Goal: Feedback & Contribution: Submit feedback/report problem

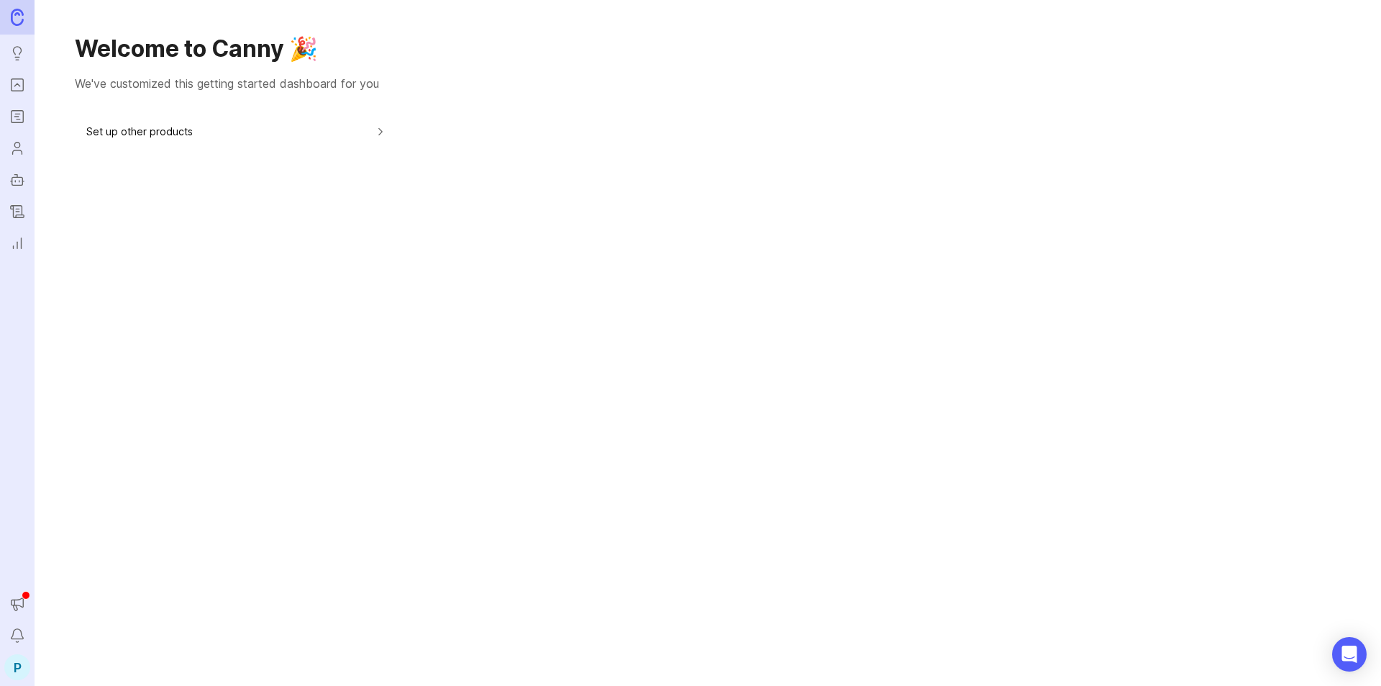
click at [19, 114] on icon "Roadmaps" at bounding box center [17, 114] width 4 height 0
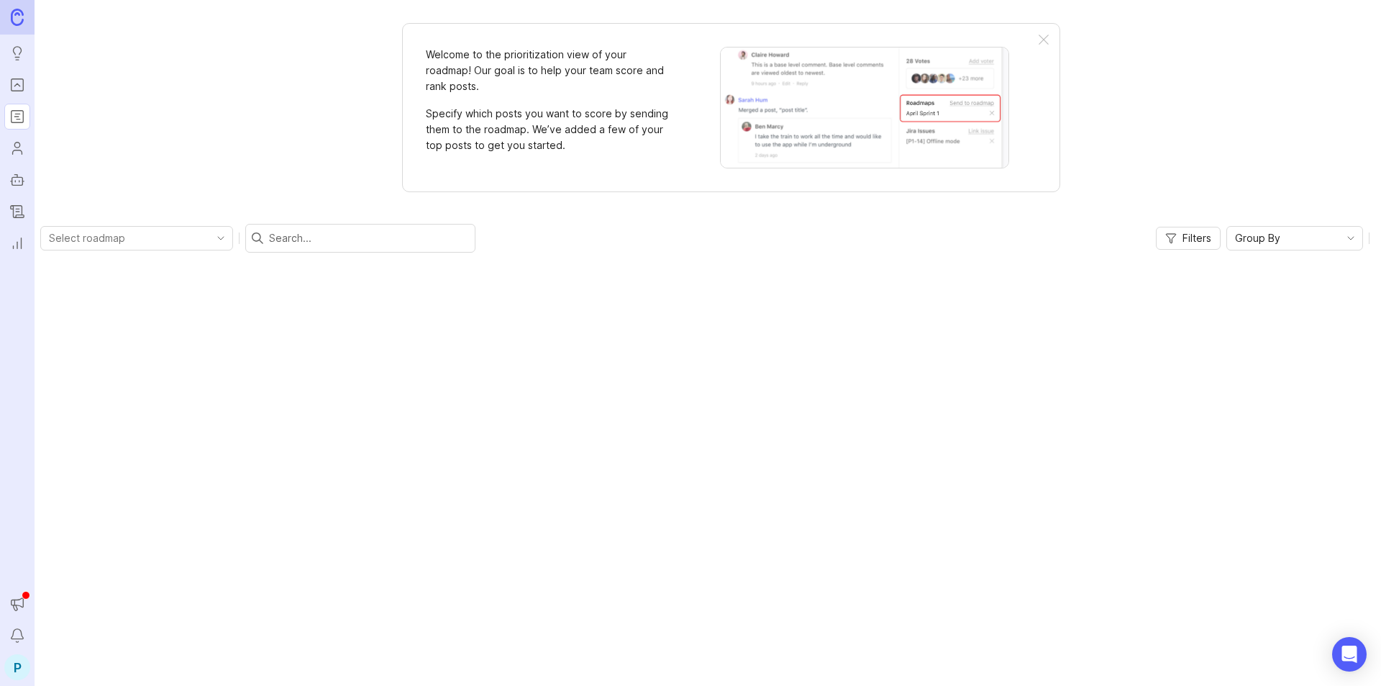
click at [6, 83] on link "Portal" at bounding box center [17, 85] width 26 height 26
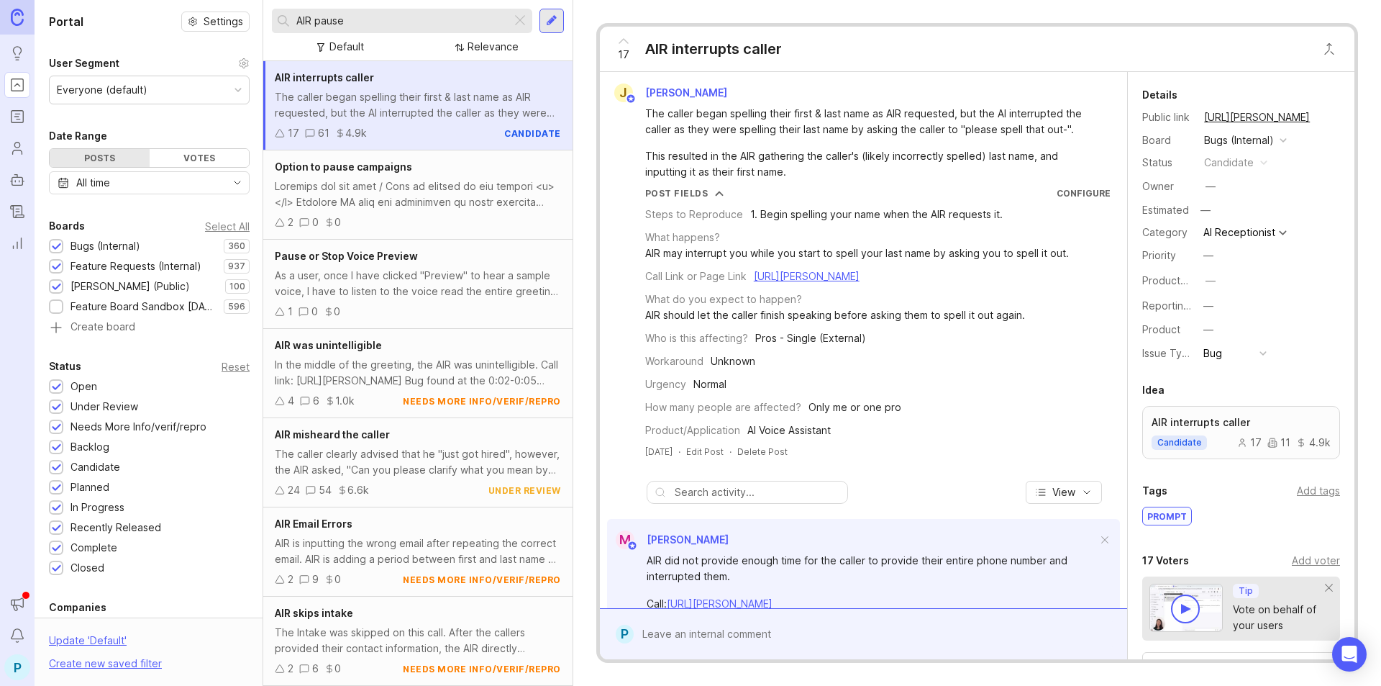
drag, startPoint x: 371, startPoint y: 22, endPoint x: 312, endPoint y: 24, distance: 58.3
click at [312, 24] on input "AIR pause" at bounding box center [400, 21] width 209 height 16
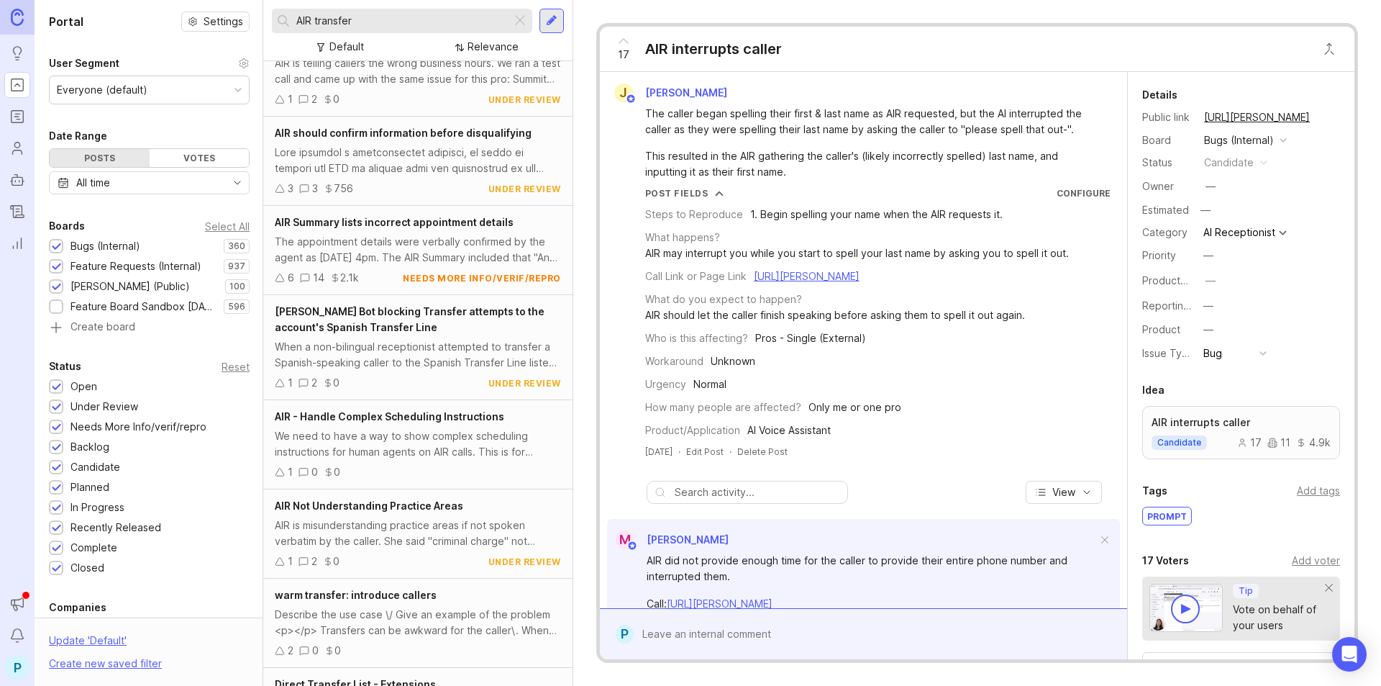
scroll to position [4581, 0]
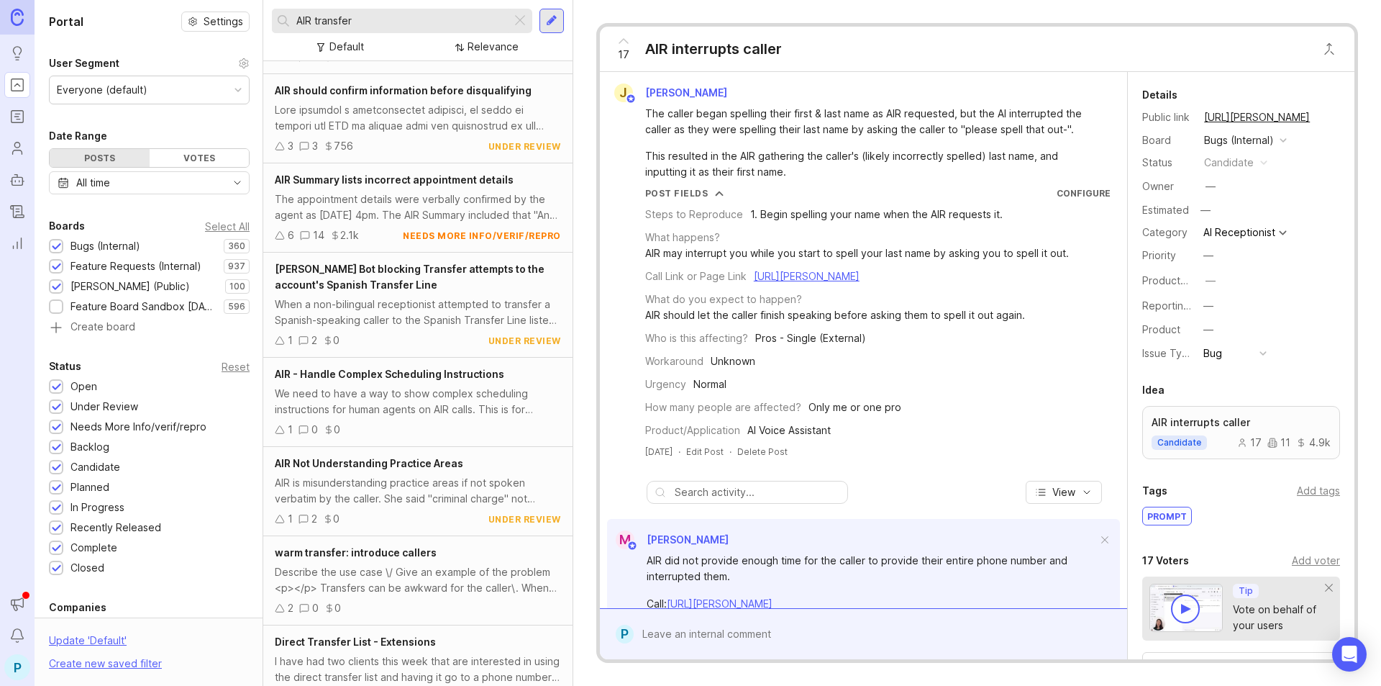
type input "AIR transfer"
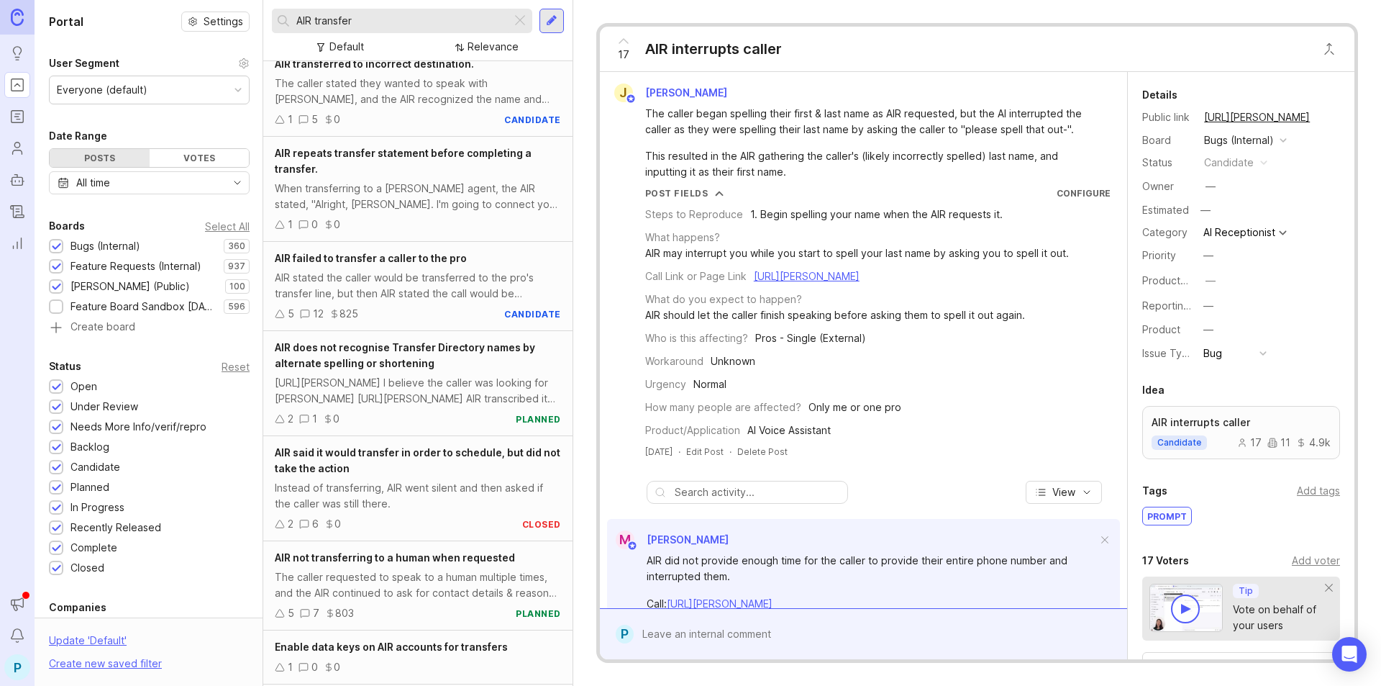
scroll to position [0, 0]
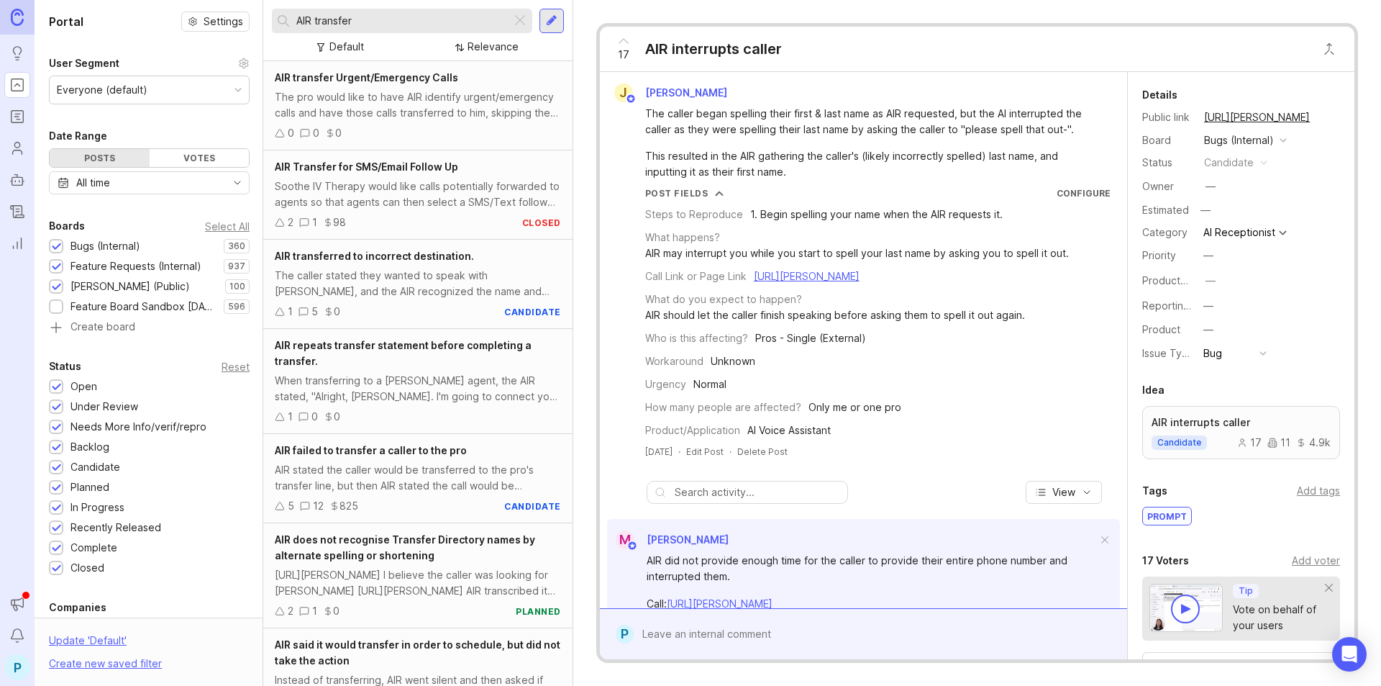
click at [348, 44] on div "Default" at bounding box center [347, 47] width 35 height 16
click at [499, 52] on div "Relevance" at bounding box center [493, 47] width 51 height 16
click at [562, 55] on div "Default Default Relevance" at bounding box center [418, 46] width 292 height 19
click at [409, 47] on div "Default Default Relevance" at bounding box center [418, 46] width 292 height 19
click at [512, 50] on div "Relevance" at bounding box center [493, 47] width 51 height 16
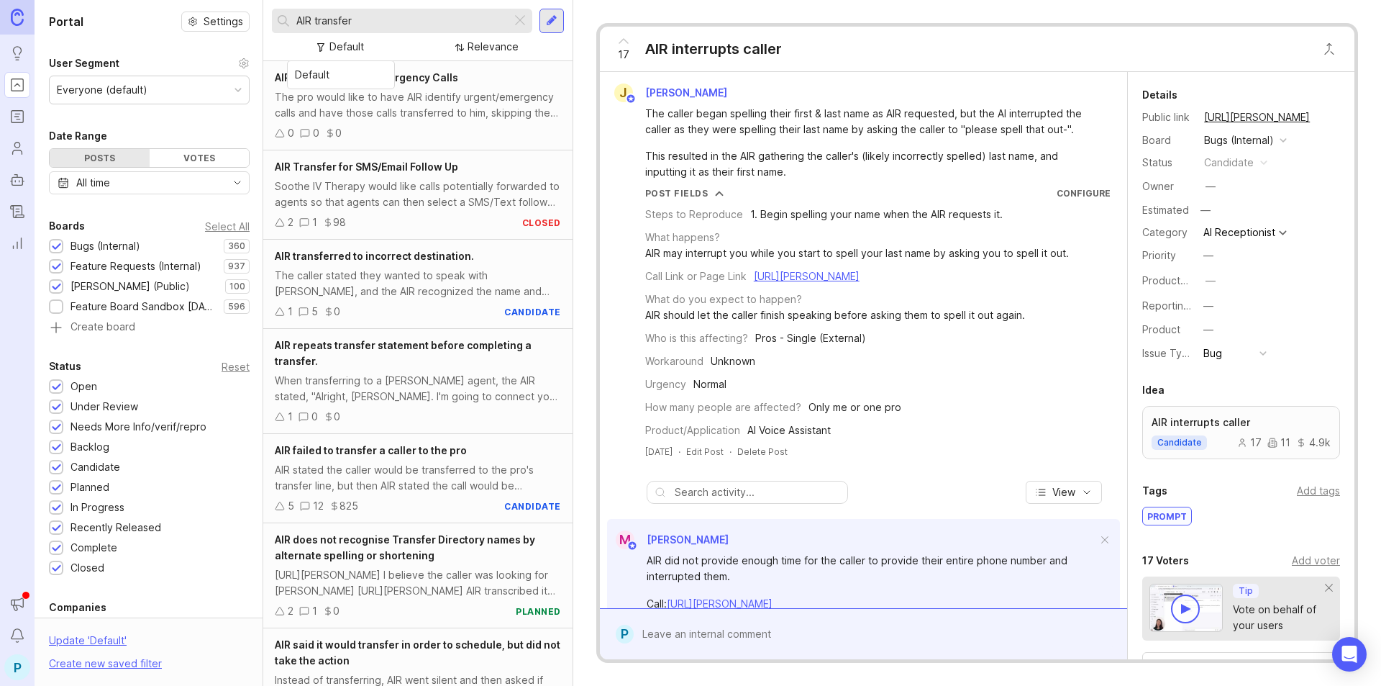
click at [386, 49] on div "Default Default Relevance" at bounding box center [418, 46] width 292 height 19
click at [423, 37] on div "Default Relevance" at bounding box center [418, 46] width 292 height 19
click at [504, 48] on div "Relevance" at bounding box center [493, 47] width 51 height 16
click at [417, 42] on div "Default Relevance" at bounding box center [418, 46] width 292 height 19
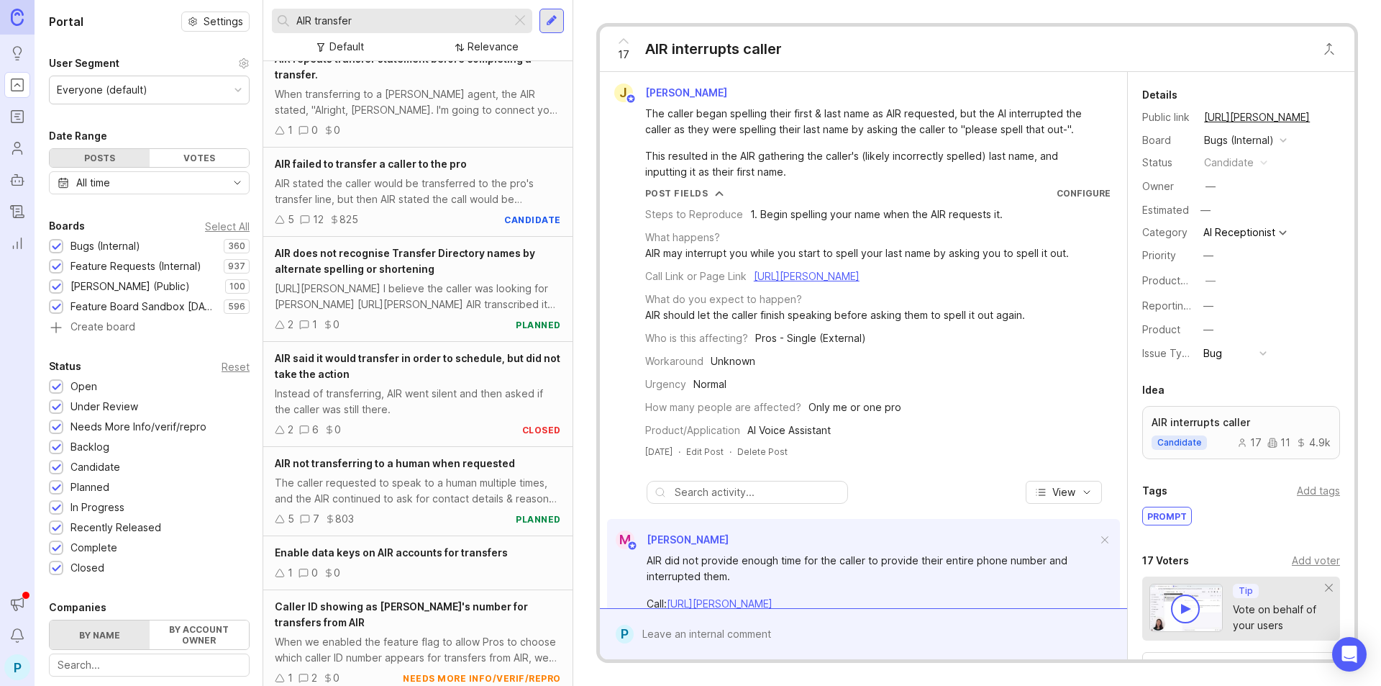
scroll to position [288, 0]
click at [414, 391] on div "Instead of transferring, AIR went silent and then asked if the caller was still…" at bounding box center [418, 400] width 286 height 32
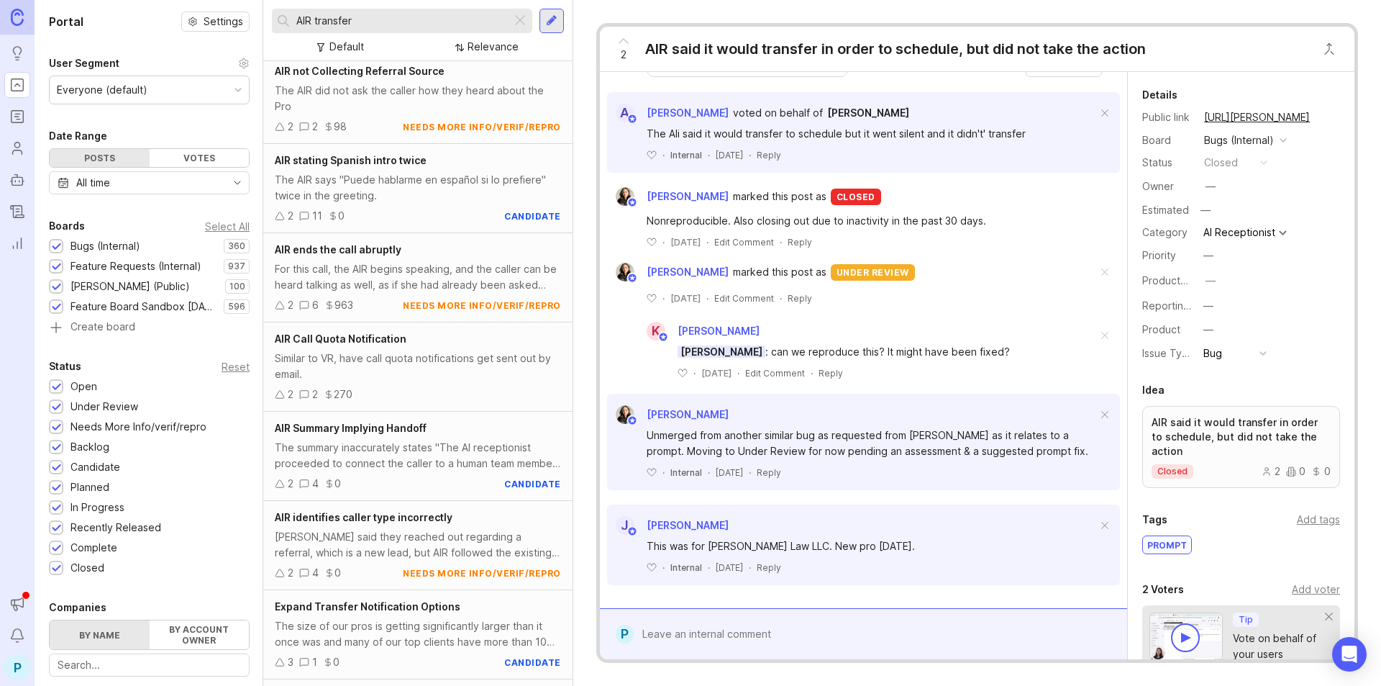
scroll to position [2925, 0]
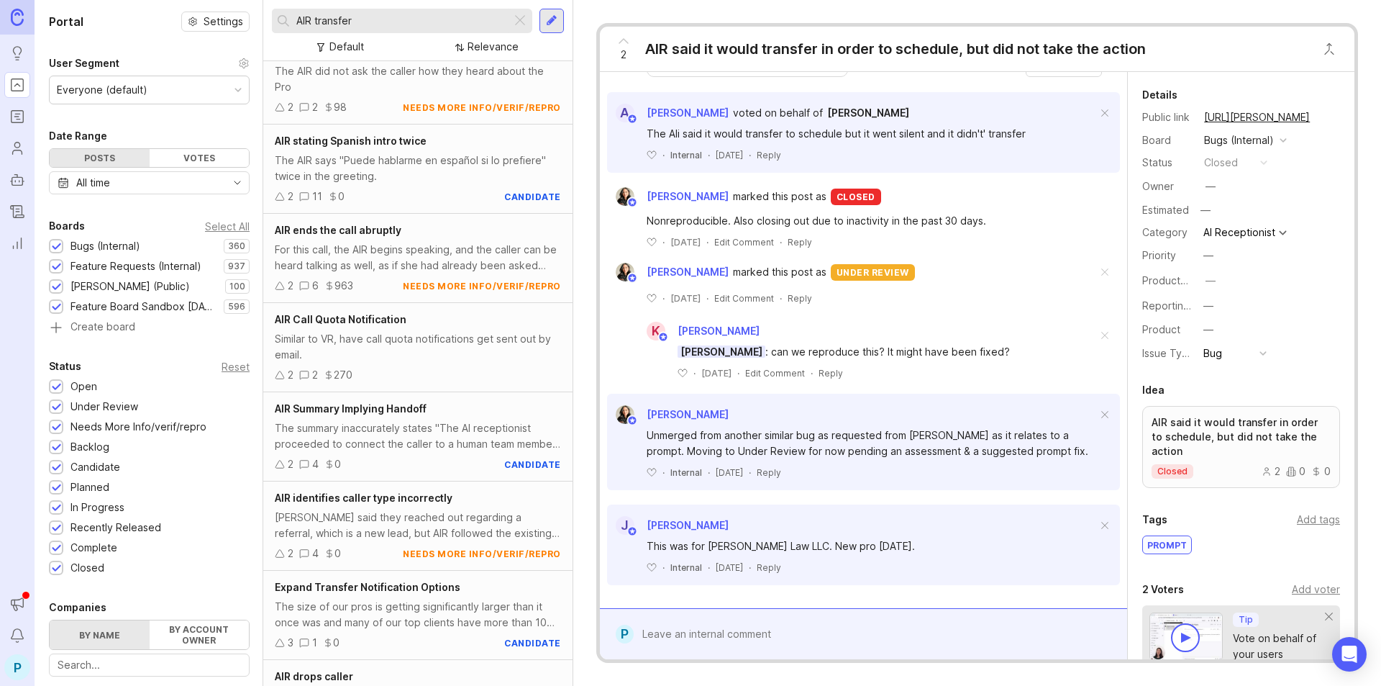
click at [425, 414] on span "AIR Summary Implying Handoff" at bounding box center [351, 408] width 152 height 12
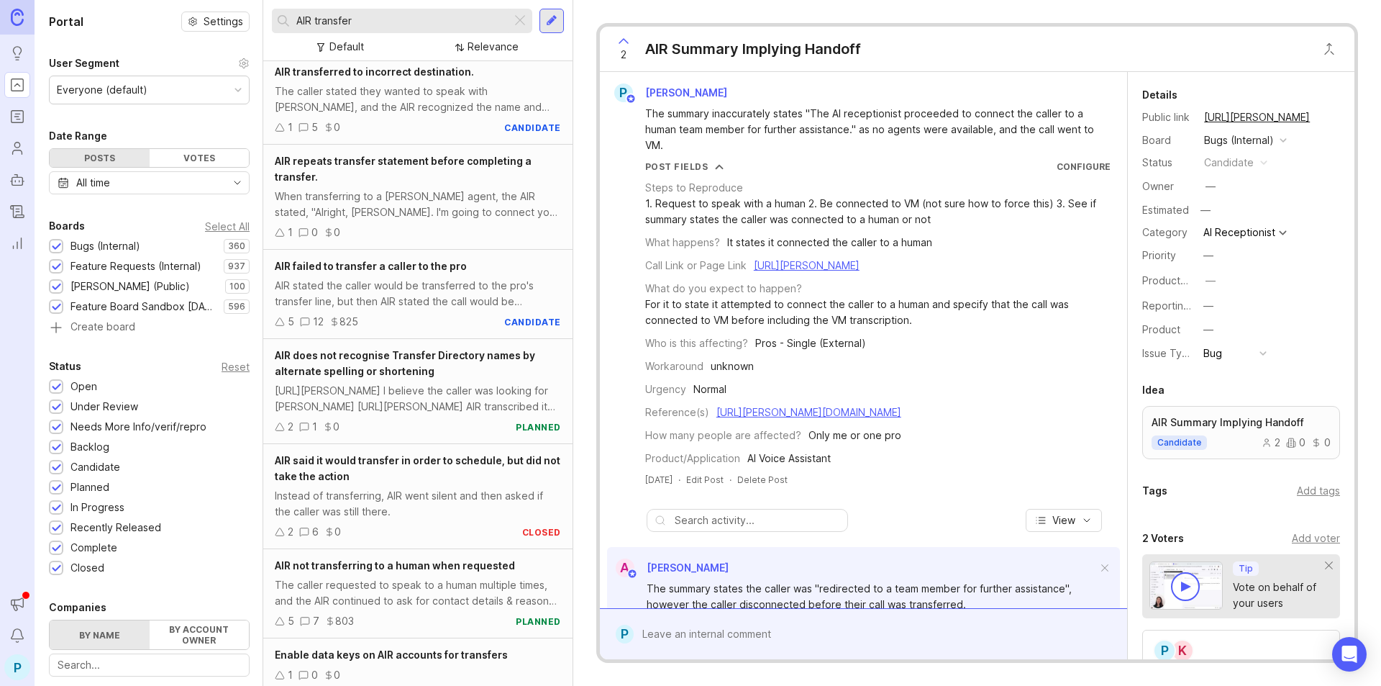
scroll to position [360, 0]
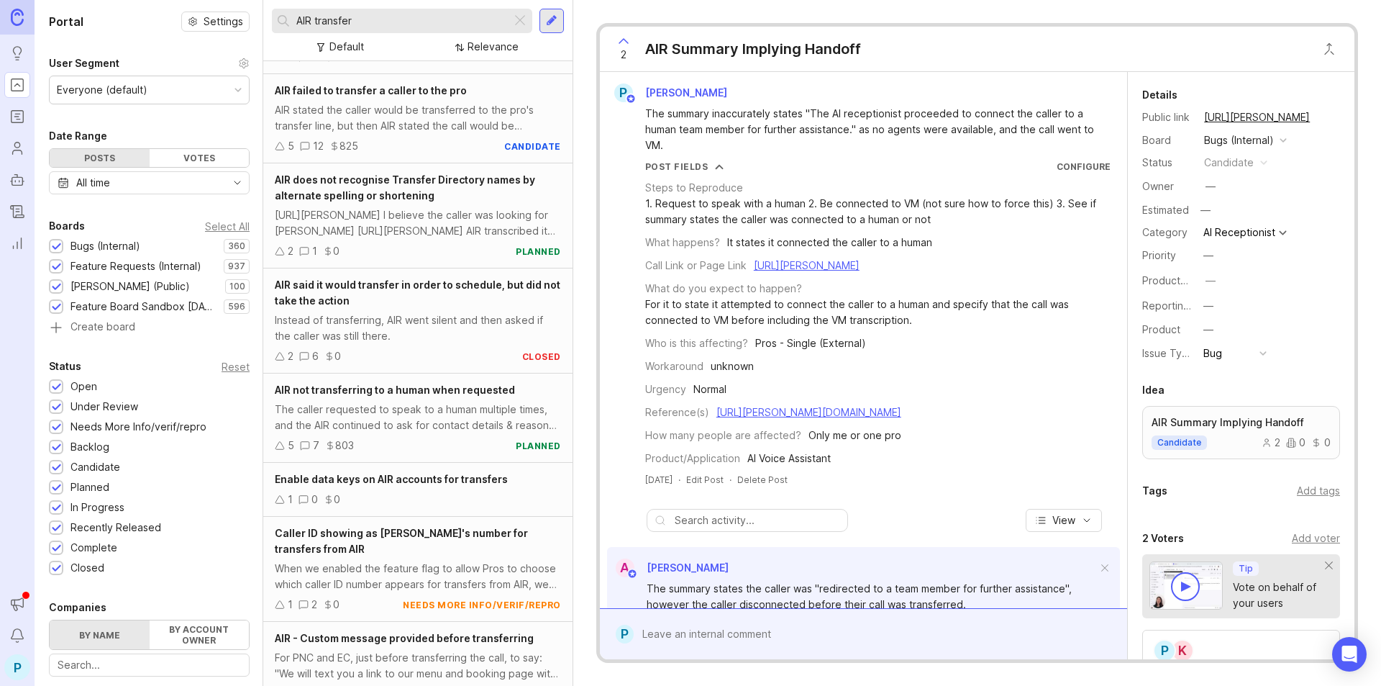
click at [373, 301] on div "AIR said it would transfer in order to schedule, but did not take the action" at bounding box center [418, 293] width 286 height 32
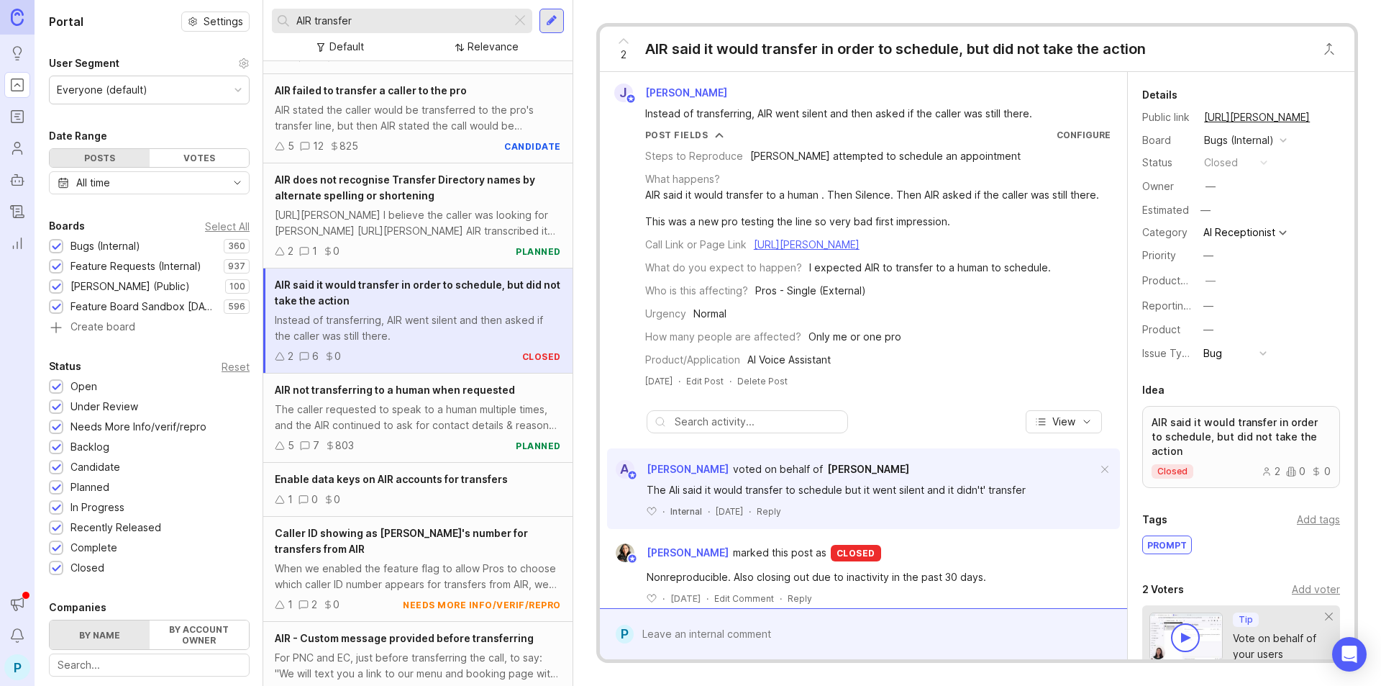
scroll to position [432, 0]
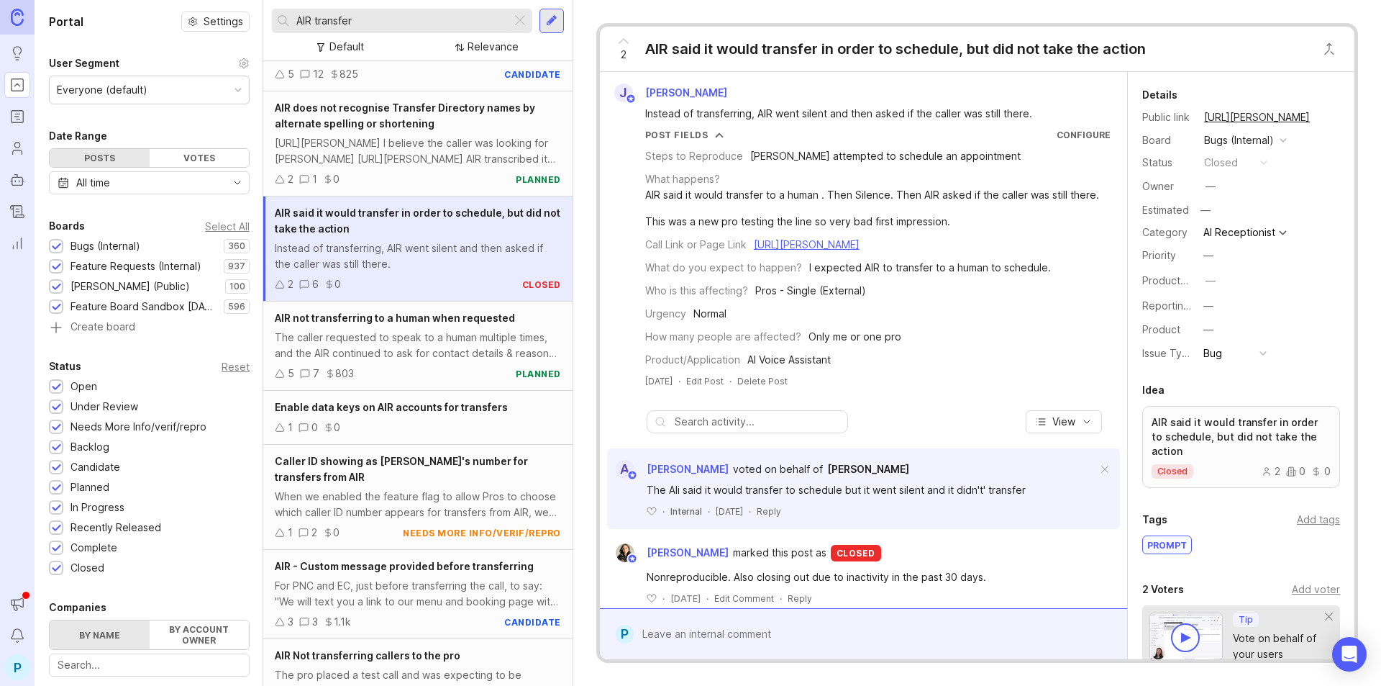
click at [557, 21] on div at bounding box center [552, 20] width 12 height 13
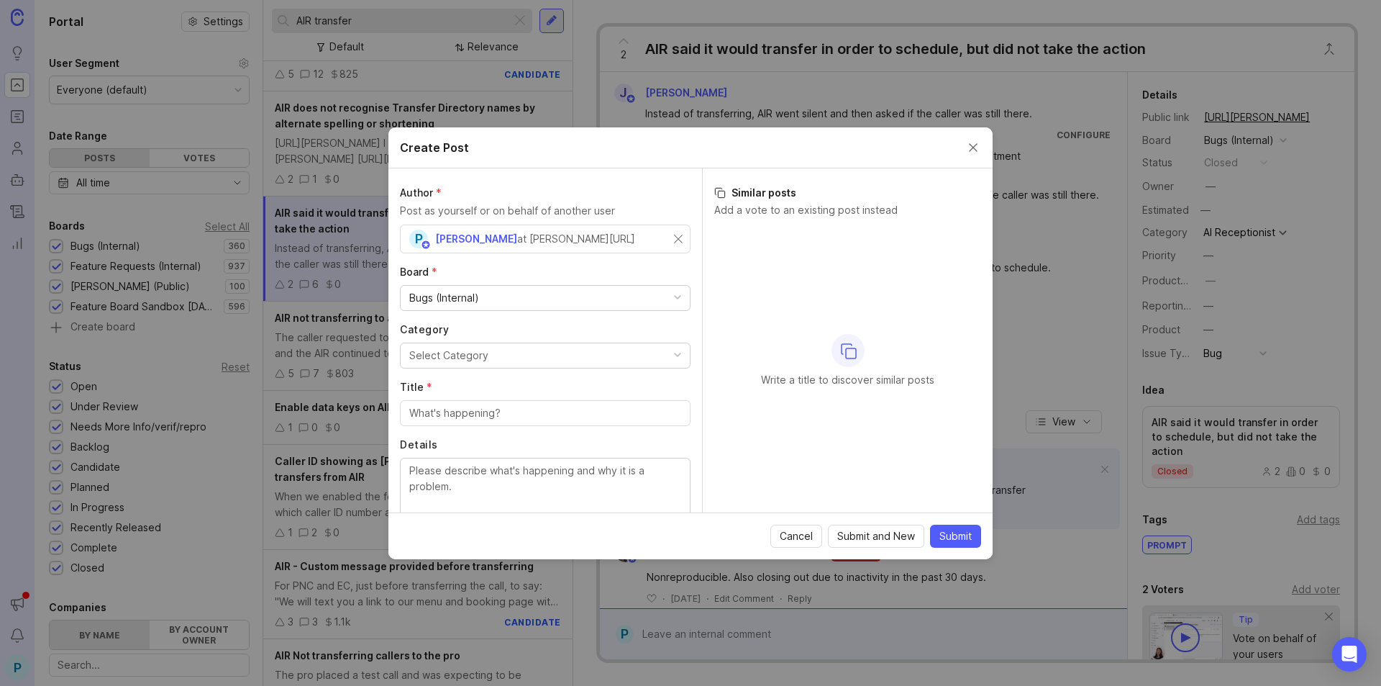
click at [565, 353] on button "Select Category" at bounding box center [545, 355] width 291 height 26
click at [532, 419] on input "Title *" at bounding box center [545, 413] width 272 height 16
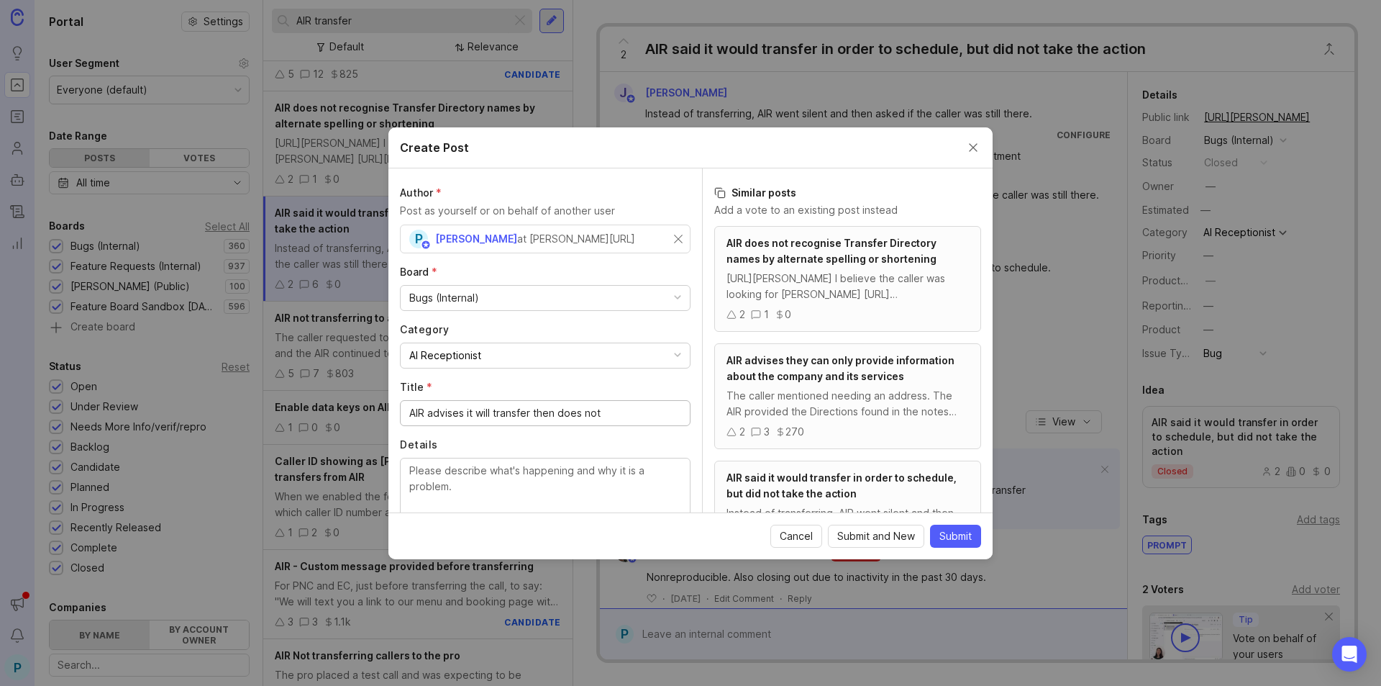
click at [550, 412] on input "AIR advises it will transfer then does not" at bounding box center [545, 413] width 272 height 16
drag, startPoint x: 553, startPoint y: 411, endPoint x: 535, endPoint y: 409, distance: 18.1
click at [535, 409] on input "AIR advises it will transfer then does not" at bounding box center [545, 413] width 272 height 16
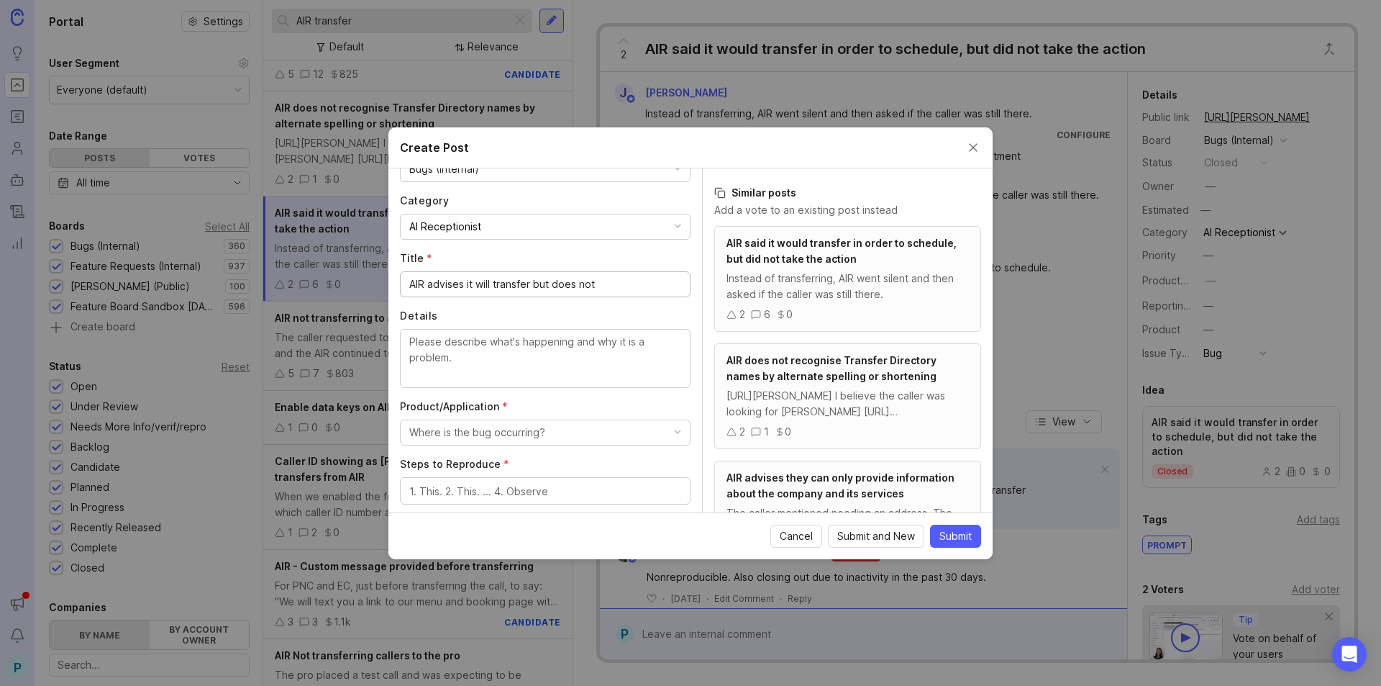
scroll to position [144, 0]
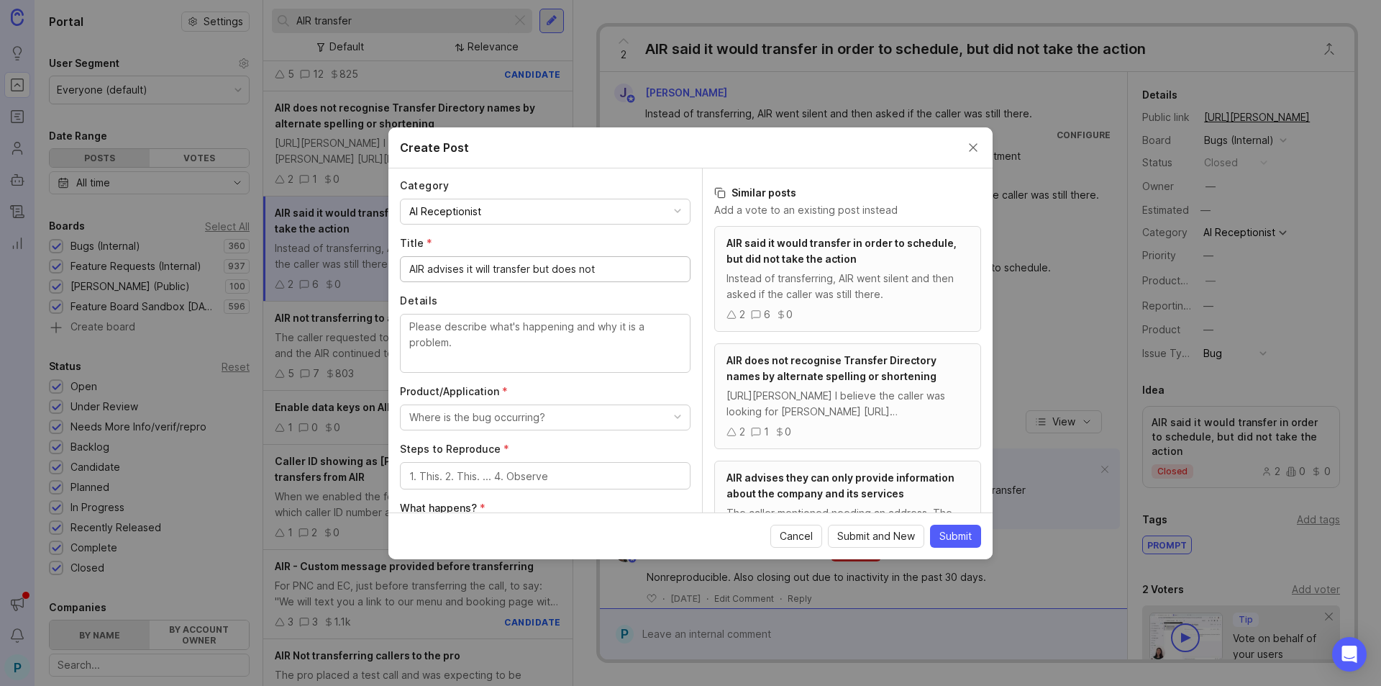
type input "AIR advises it will transfer but does not"
click at [559, 345] on textarea "Details" at bounding box center [545, 342] width 272 height 47
type textarea "I"
click at [528, 340] on textarea "The AIR stated it" at bounding box center [545, 342] width 272 height 47
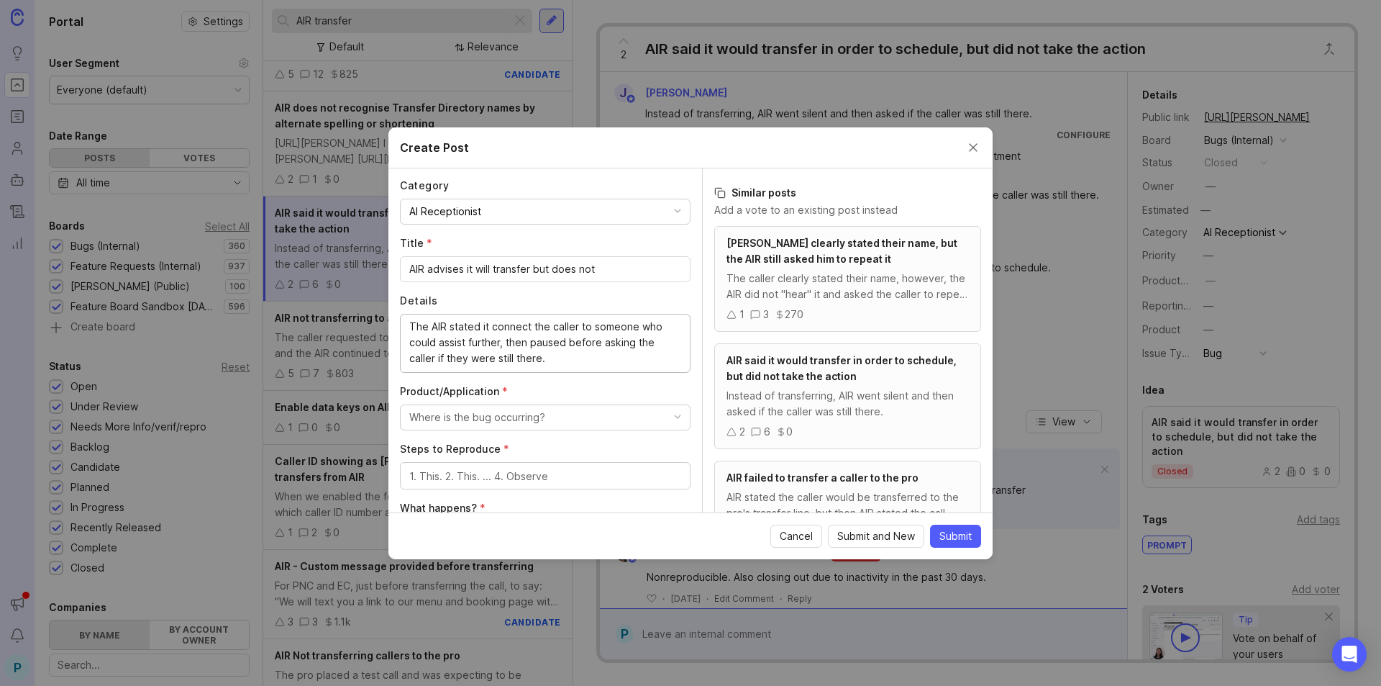
click at [527, 340] on textarea "The AIR stated it connect the caller to someone who could assist further, then …" at bounding box center [545, 342] width 272 height 47
click at [505, 342] on textarea "The AIR stated it connect the caller to someone who could assist further, then …" at bounding box center [545, 342] width 272 height 47
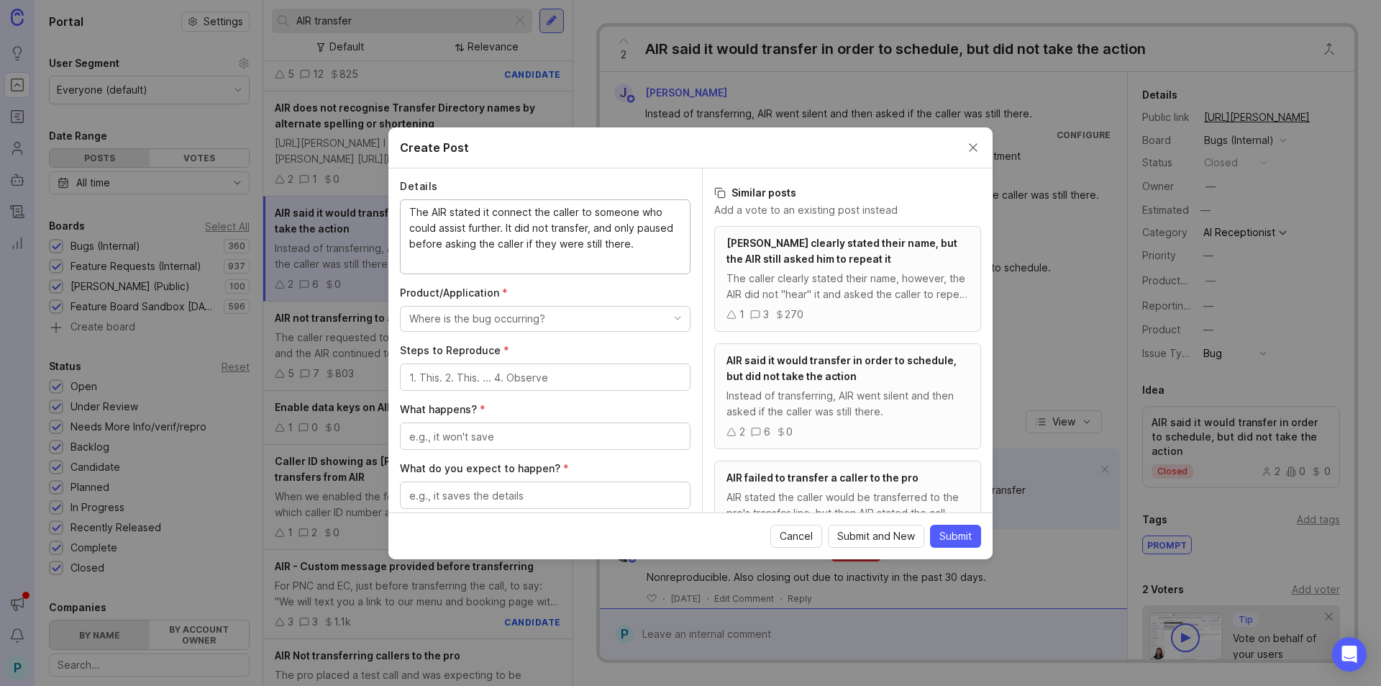
scroll to position [288, 0]
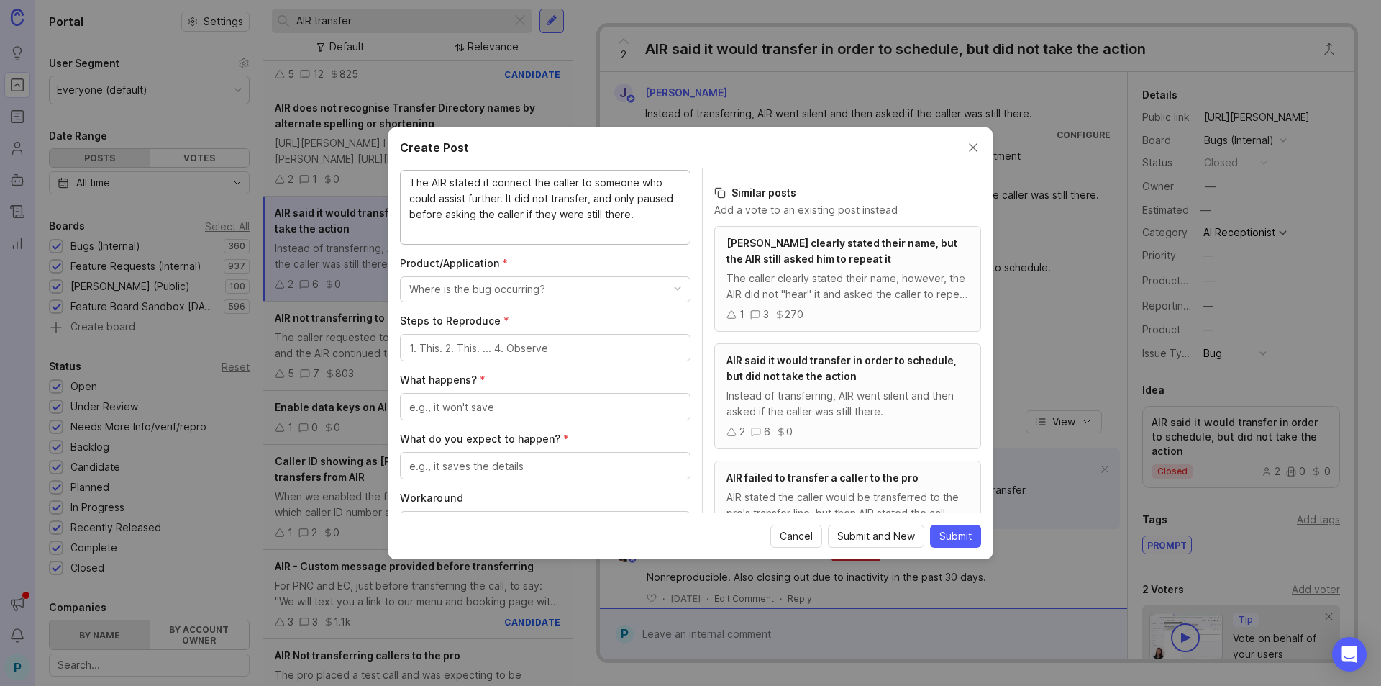
type textarea "The AIR stated it connect the caller to someone who could assist further. It di…"
click at [566, 301] on button "Where is the bug occurring?" at bounding box center [545, 289] width 291 height 26
click at [463, 436] on Assistant "AI Voice Assistant" at bounding box center [540, 435] width 280 height 27
click at [417, 345] on textarea "Steps to Reproduce *" at bounding box center [545, 348] width 272 height 16
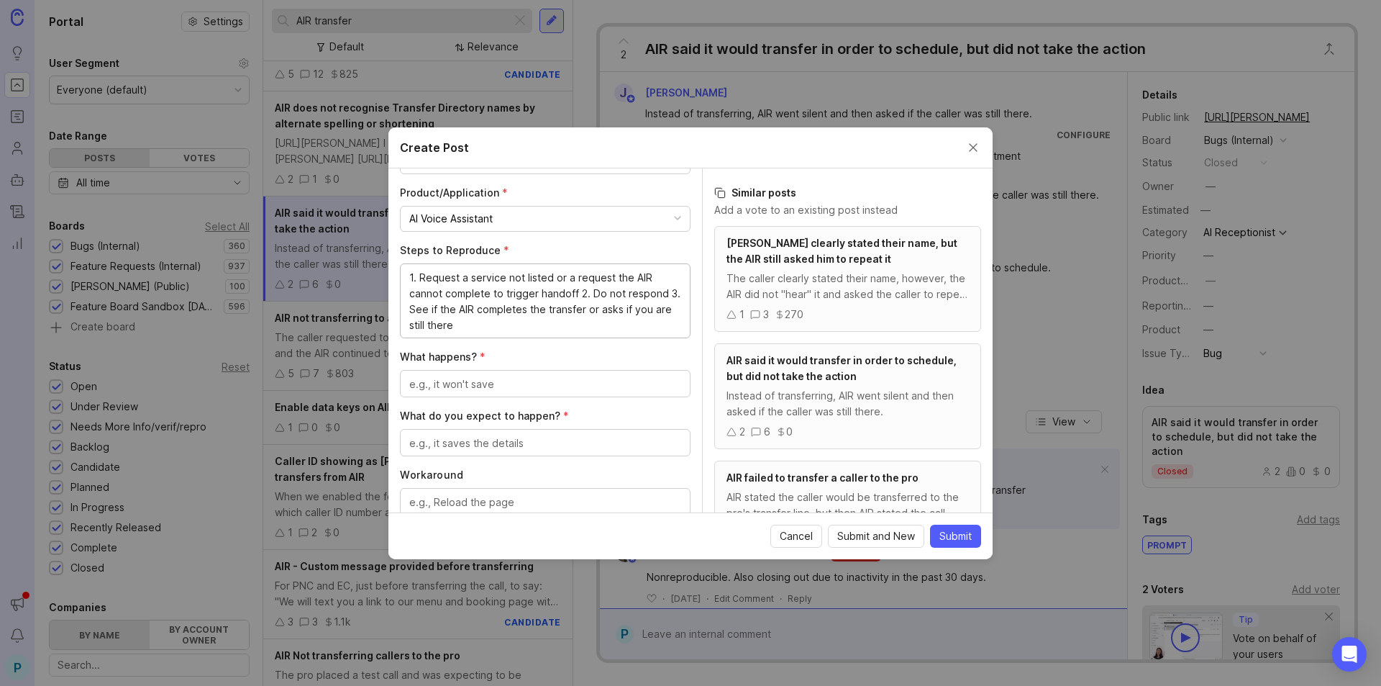
scroll to position [360, 0]
type textarea "1. Request a service not listed or a request the AIR cannot complete to trigger…"
click at [579, 378] on textarea "What happens? *" at bounding box center [545, 383] width 272 height 16
type textarea "The AIR does not complete the transfer"
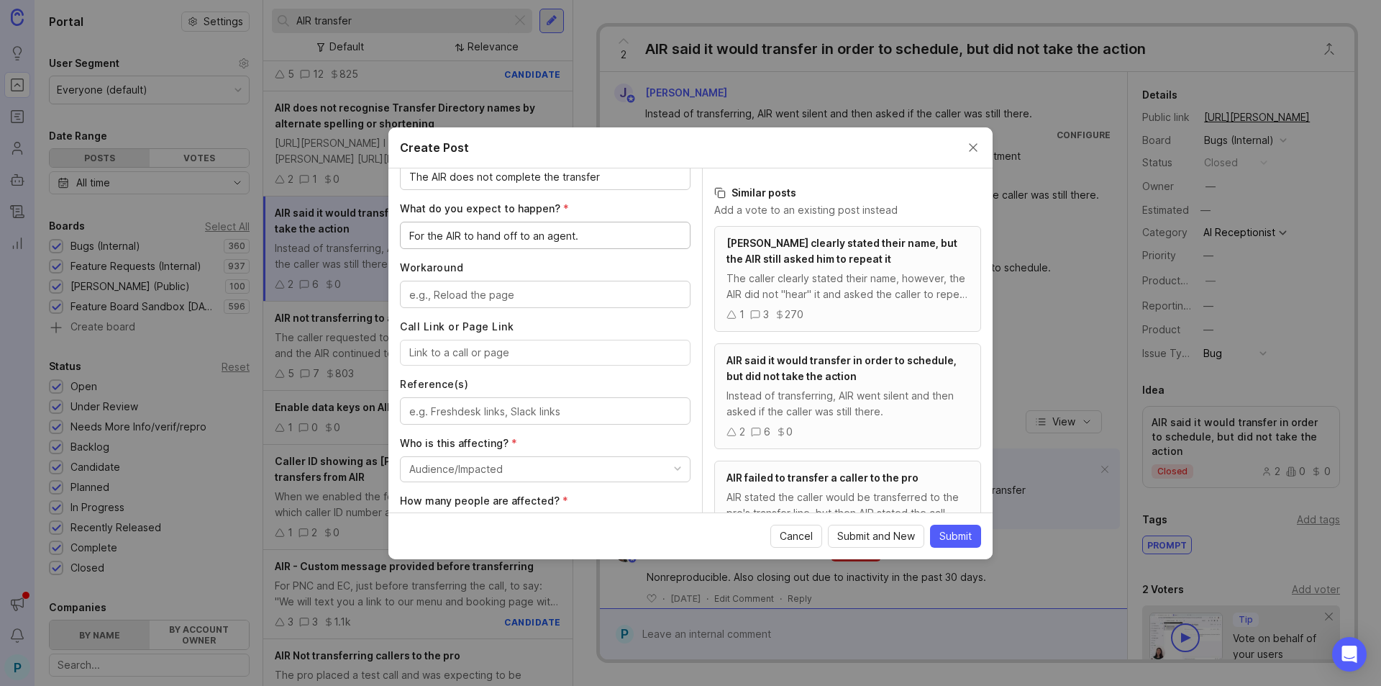
scroll to position [576, 0]
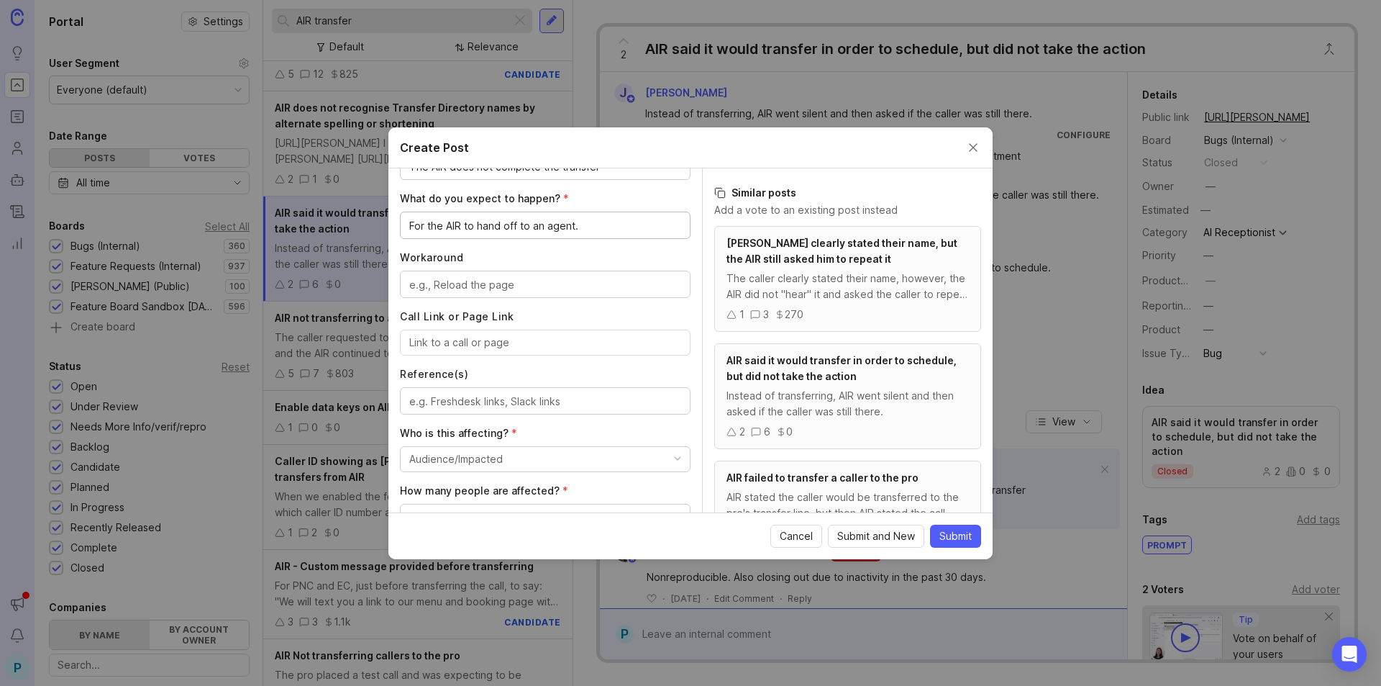
type textarea "For the AIR to hand off to an agent."
click at [478, 275] on div at bounding box center [545, 284] width 291 height 27
type textarea "unknown"
click at [500, 344] on input "Call Link or Page Link" at bounding box center [545, 343] width 272 height 16
paste input "https://agent.smith.ai/agent/call/CAd5764b4a738f97cf9ea7fc9dfa628824/"
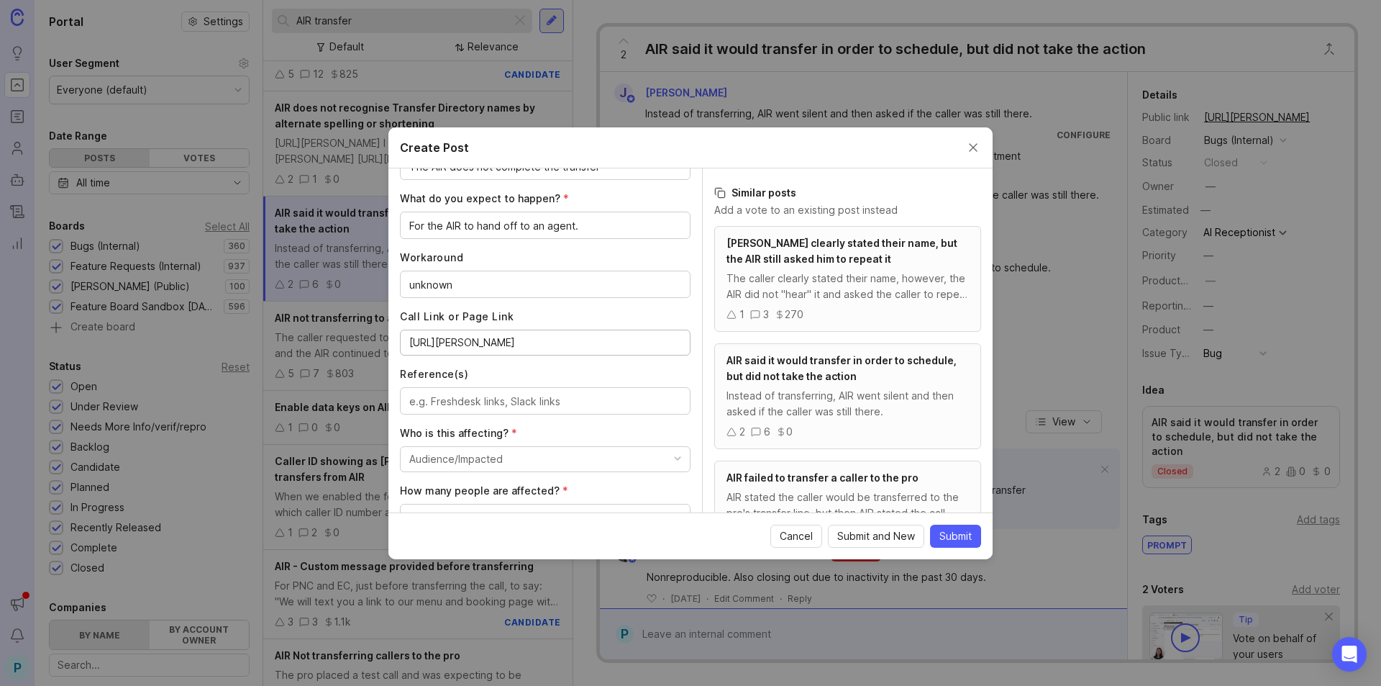
scroll to position [0, 95]
type input "https://agent.smith.ai/agent/call/CAd5764b4a738f97cf9ea7fc9dfa628824/"
click at [524, 399] on textarea "Reference(s)" at bounding box center [545, 402] width 272 height 16
paste textarea "https://smith.freshdesk.com/a/tickets/1396619"
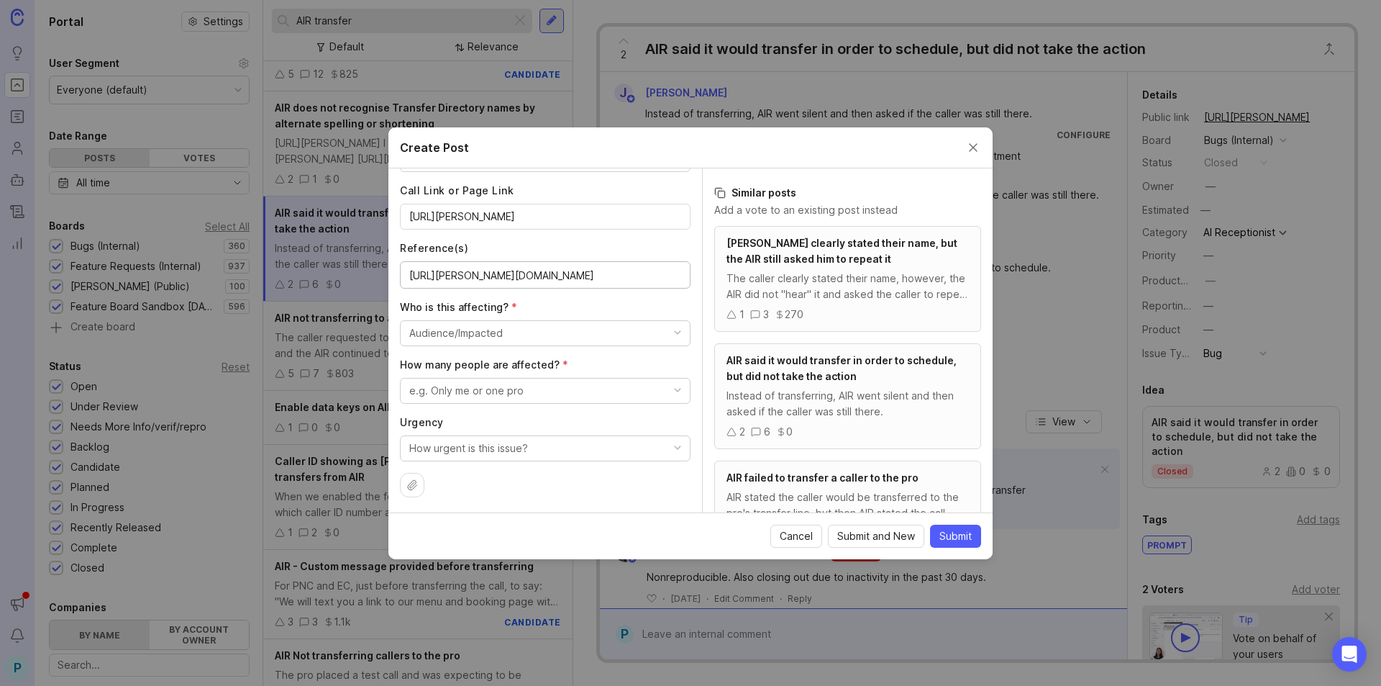
scroll to position [704, 0]
type textarea "https://smith.freshdesk.com/a/tickets/1396619"
click at [550, 324] on button "Audience/Impacted" at bounding box center [545, 331] width 291 height 26
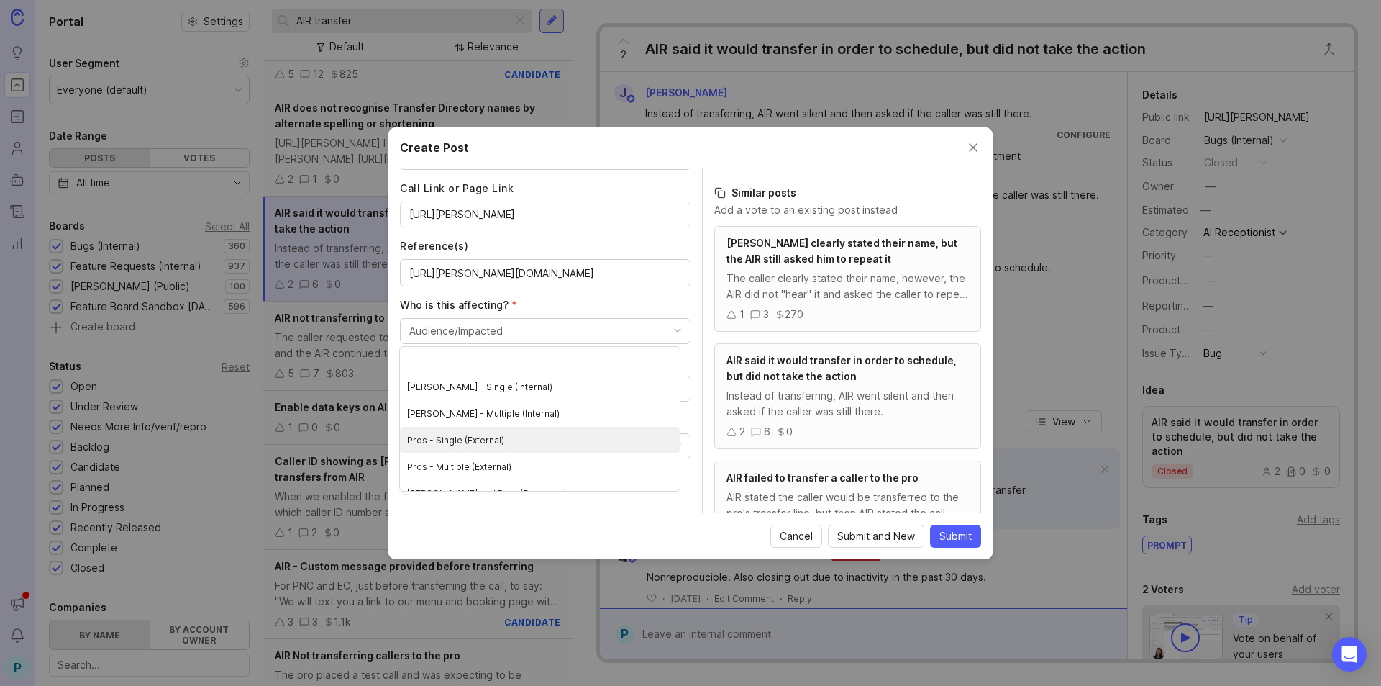
click at [485, 443] on \(External\) "Pros - Single (External)" at bounding box center [540, 440] width 280 height 27
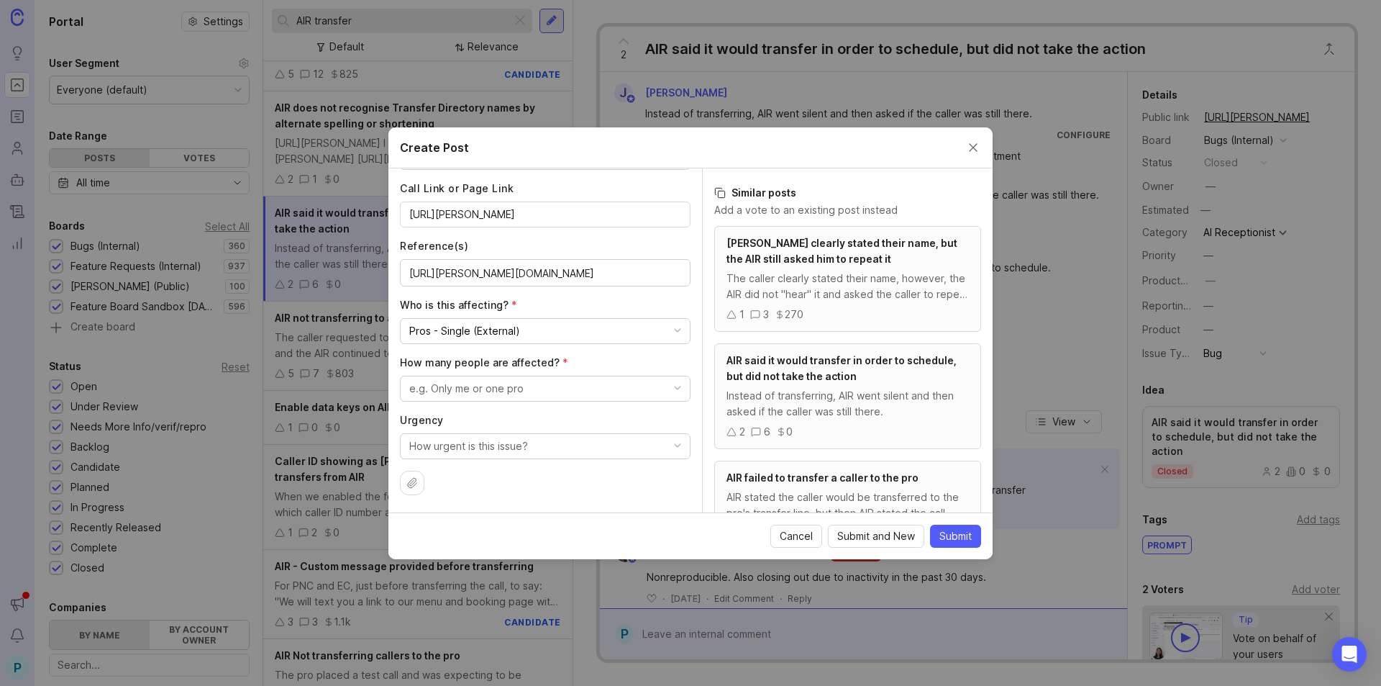
click at [547, 394] on button "e.g. Only me or one pro" at bounding box center [545, 389] width 291 height 26
click at [503, 449] on pro "Only me or one pro" at bounding box center [540, 444] width 280 height 27
click at [576, 451] on button "How urgent is this issue?" at bounding box center [545, 446] width 291 height 26
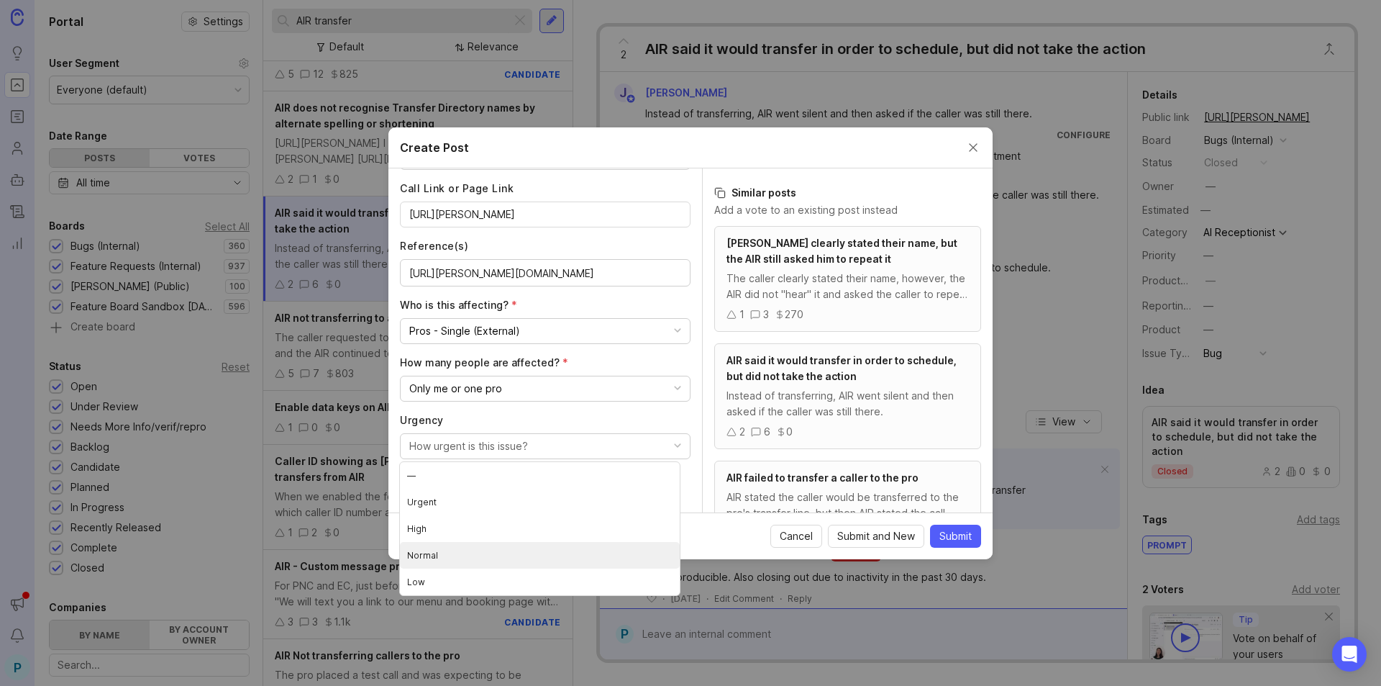
click at [483, 550] on li "Normal" at bounding box center [540, 555] width 280 height 27
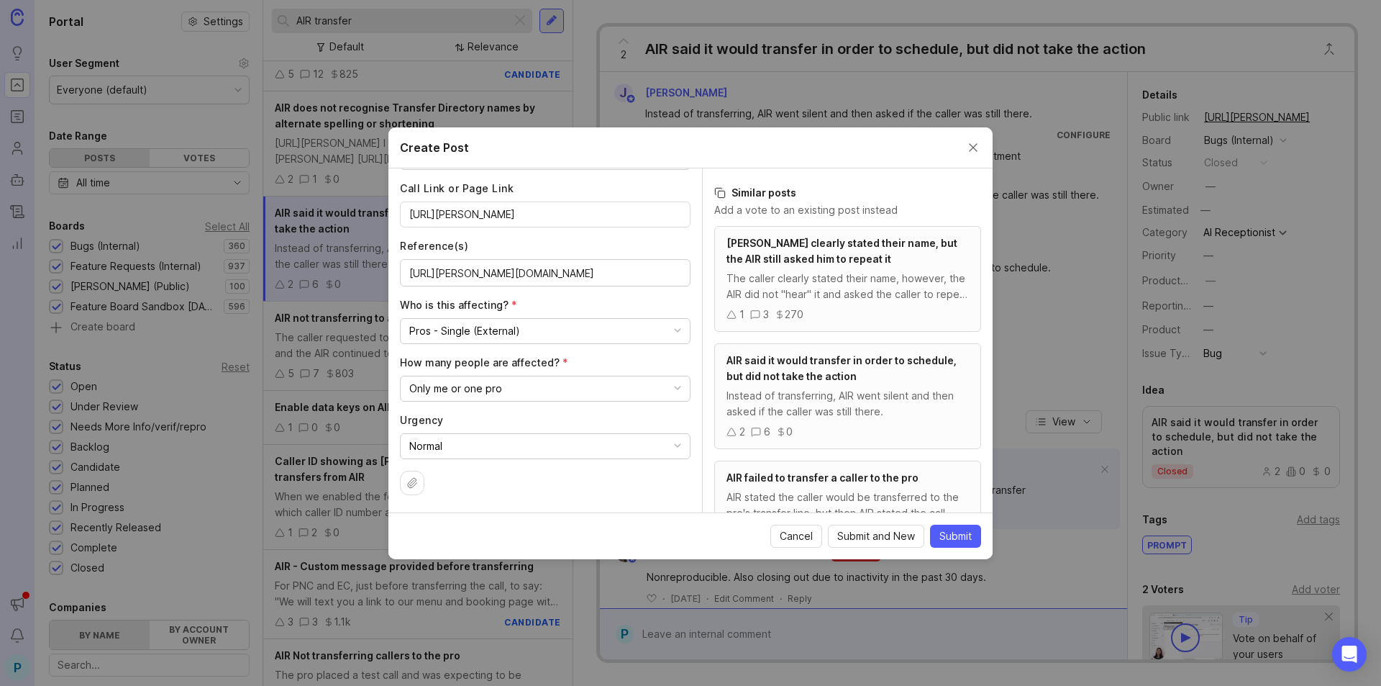
click at [553, 504] on div "Author * Post as yourself or on behalf of another user P Paige Hamilton at Smit…" at bounding box center [545, 340] width 314 height 344
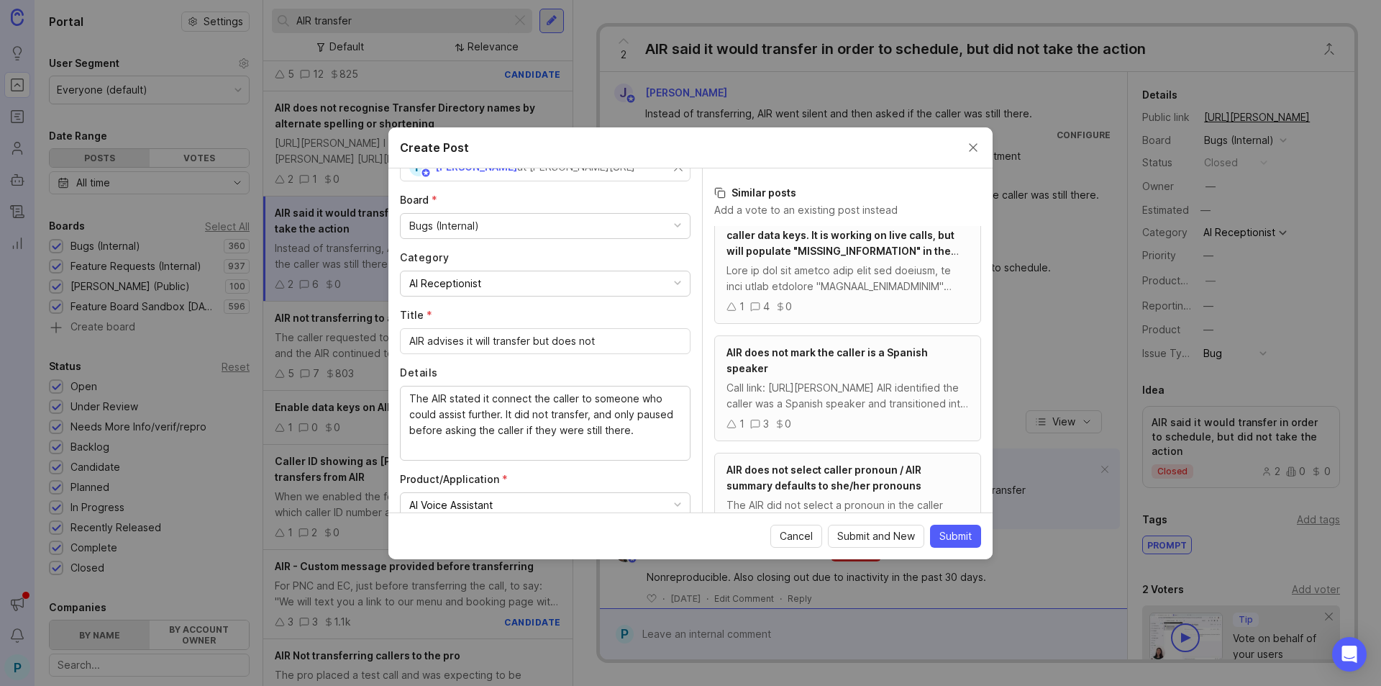
scroll to position [144, 0]
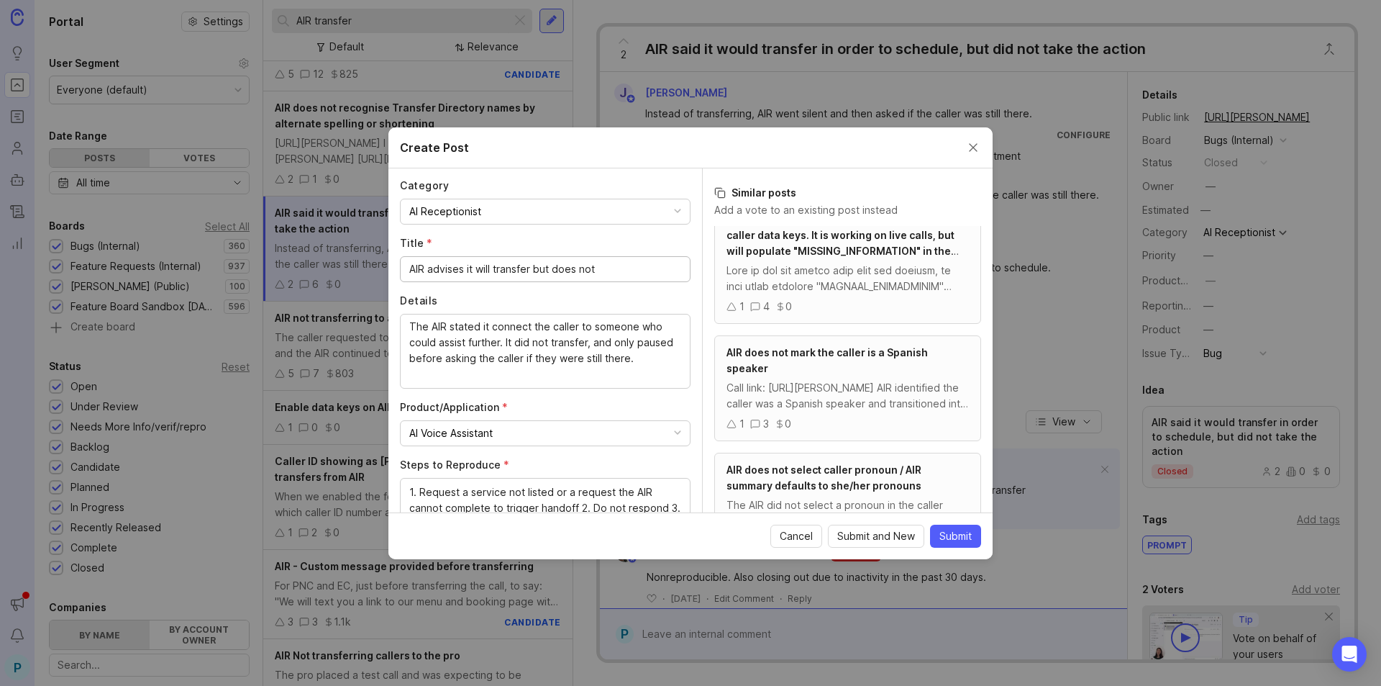
drag, startPoint x: 463, startPoint y: 268, endPoint x: 428, endPoint y: 269, distance: 35.3
click at [428, 269] on input "AIR advises it will transfer but does not" at bounding box center [545, 269] width 272 height 16
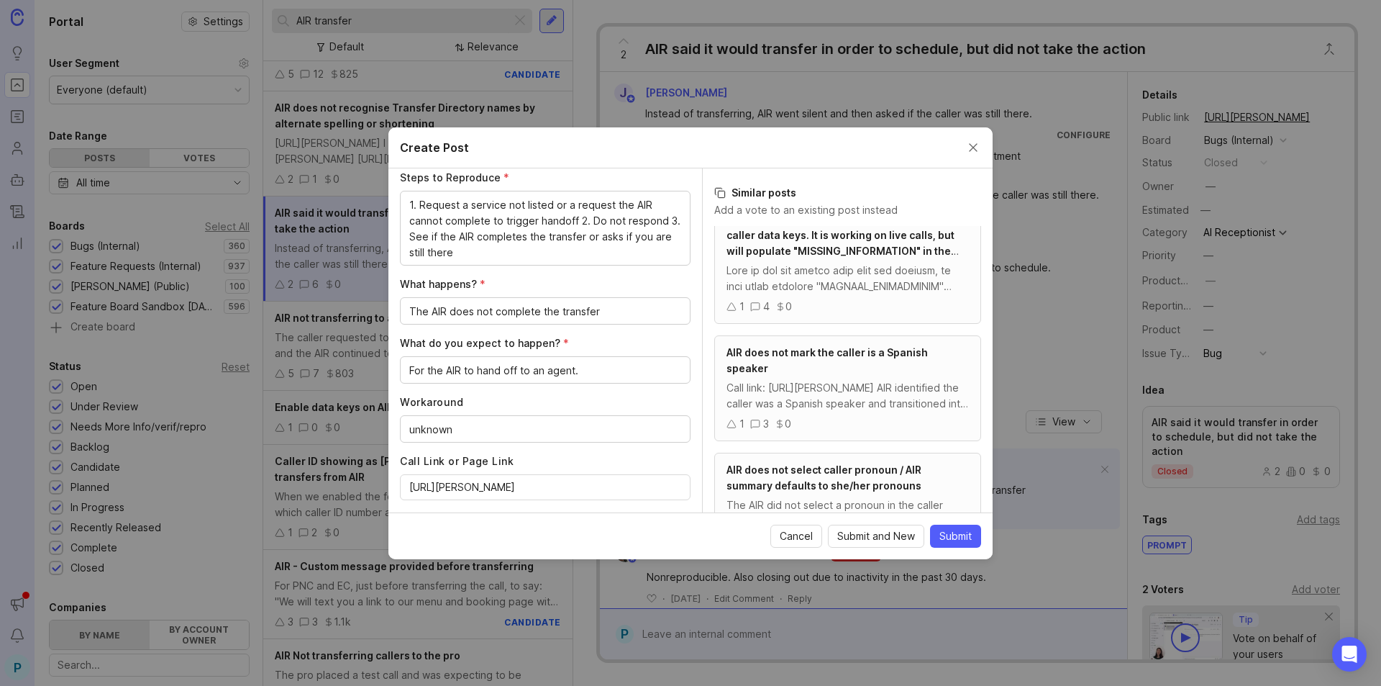
scroll to position [432, 0]
type input "AIR states it will transfer but does not"
click at [937, 540] on button "Submit" at bounding box center [955, 535] width 51 height 23
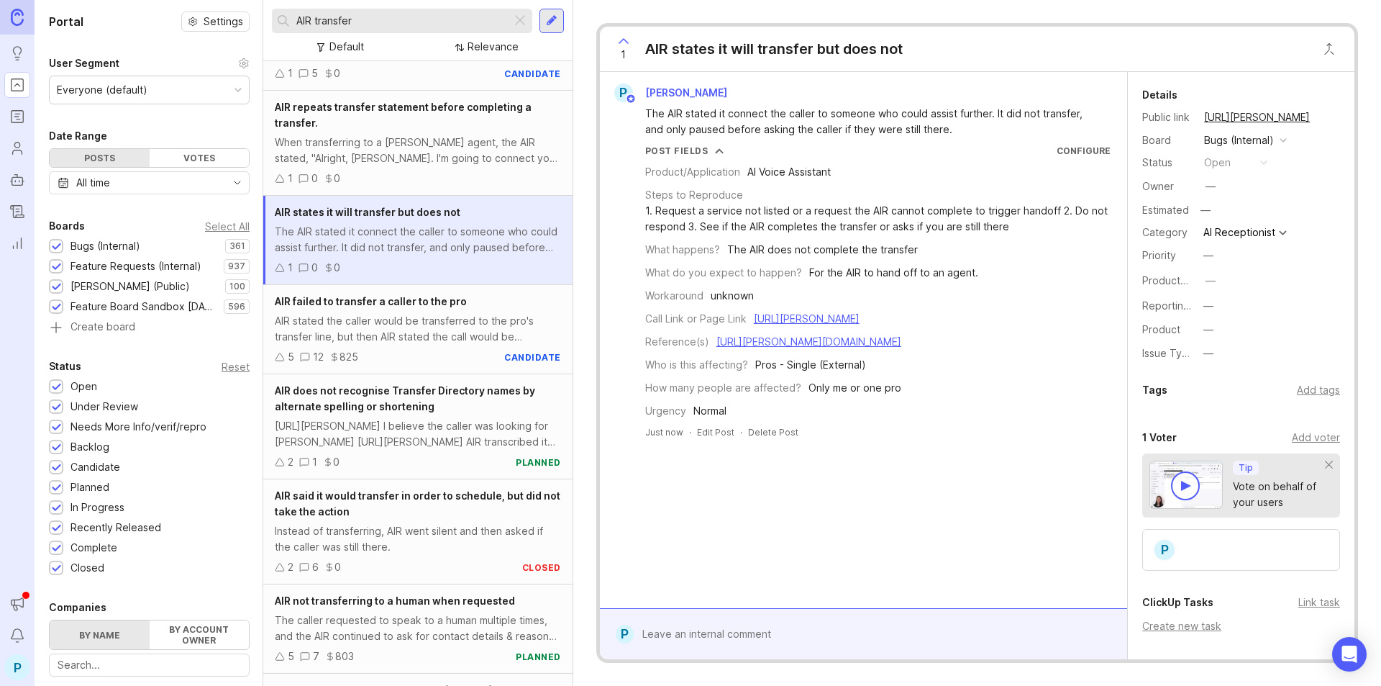
scroll to position [229, 0]
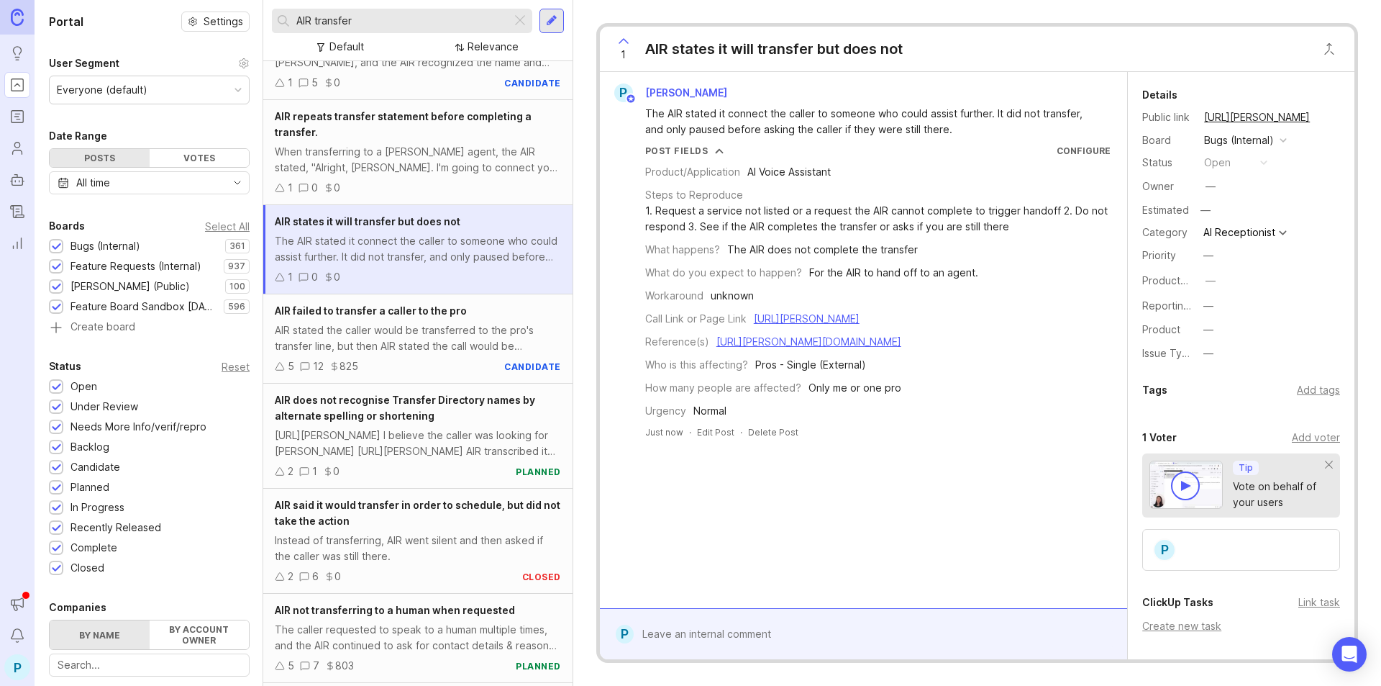
click at [463, 525] on div "AIR said it would transfer in order to schedule, but did not take the action" at bounding box center [418, 513] width 286 height 32
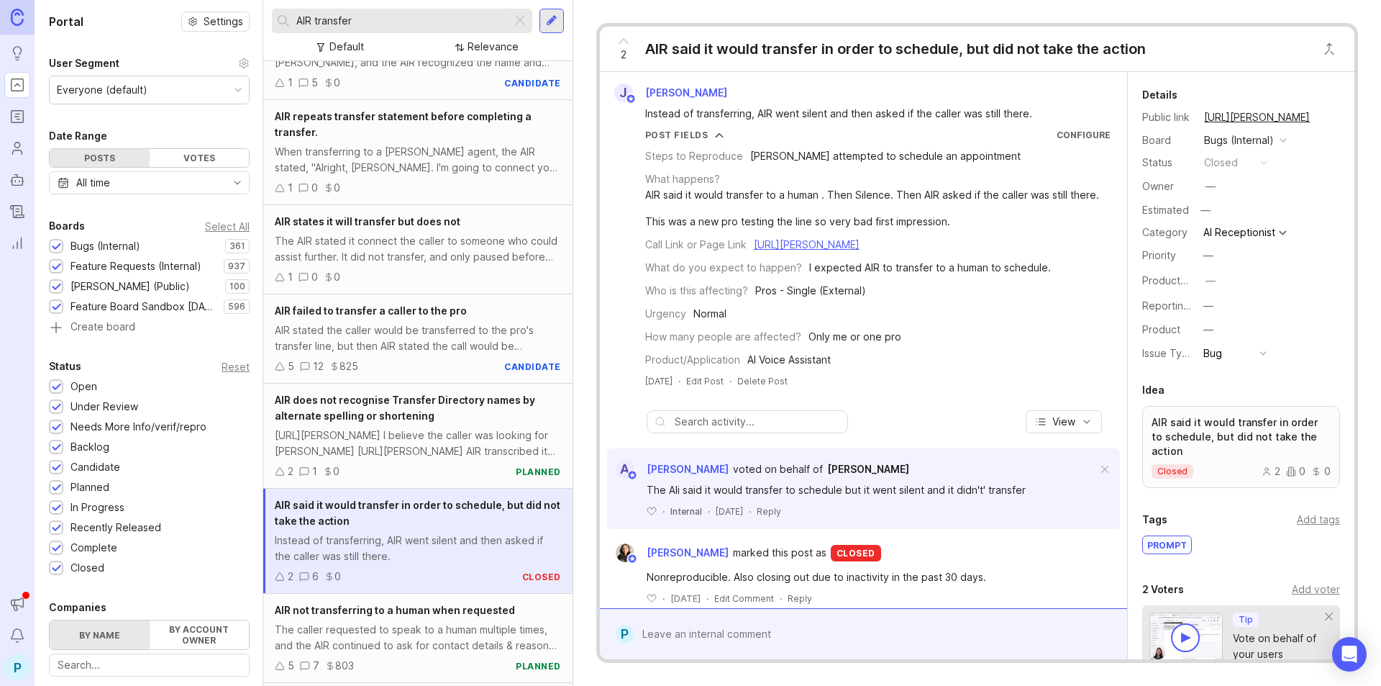
click at [456, 284] on div "1 0 0" at bounding box center [418, 277] width 286 height 16
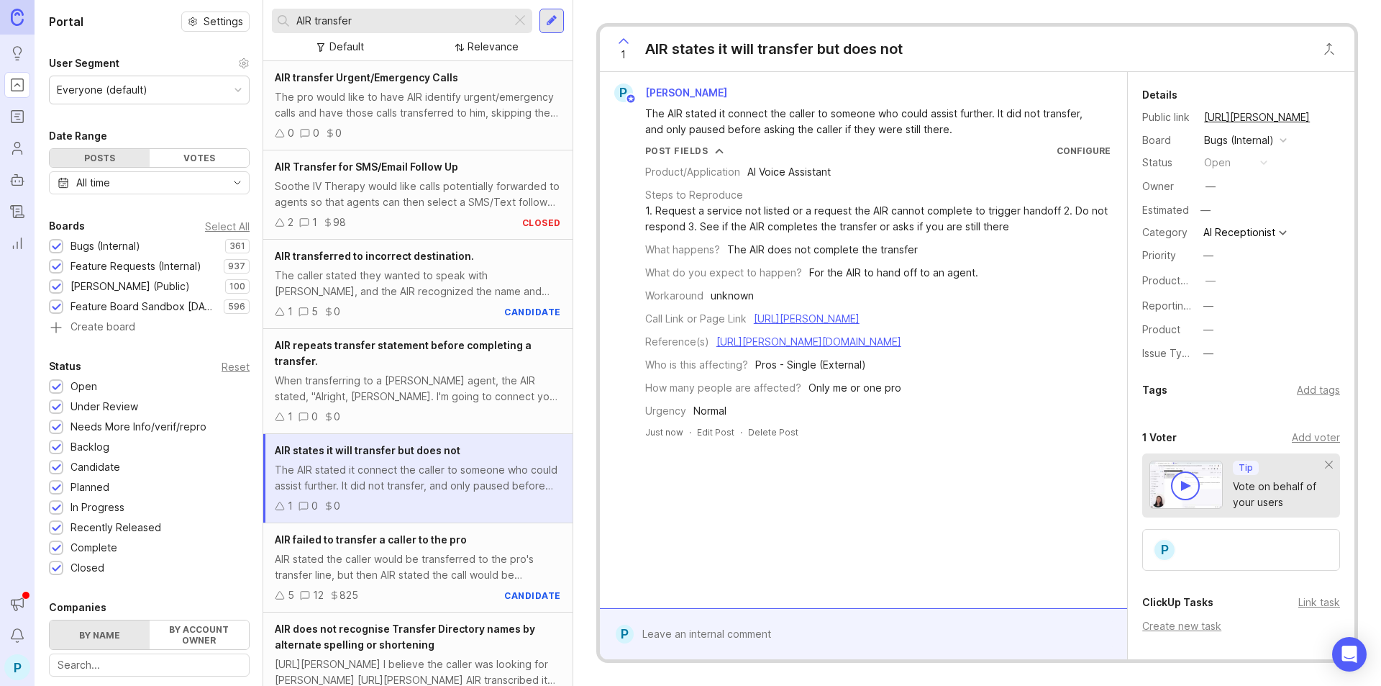
click at [376, 31] on div "AIR transfer" at bounding box center [392, 21] width 240 height 24
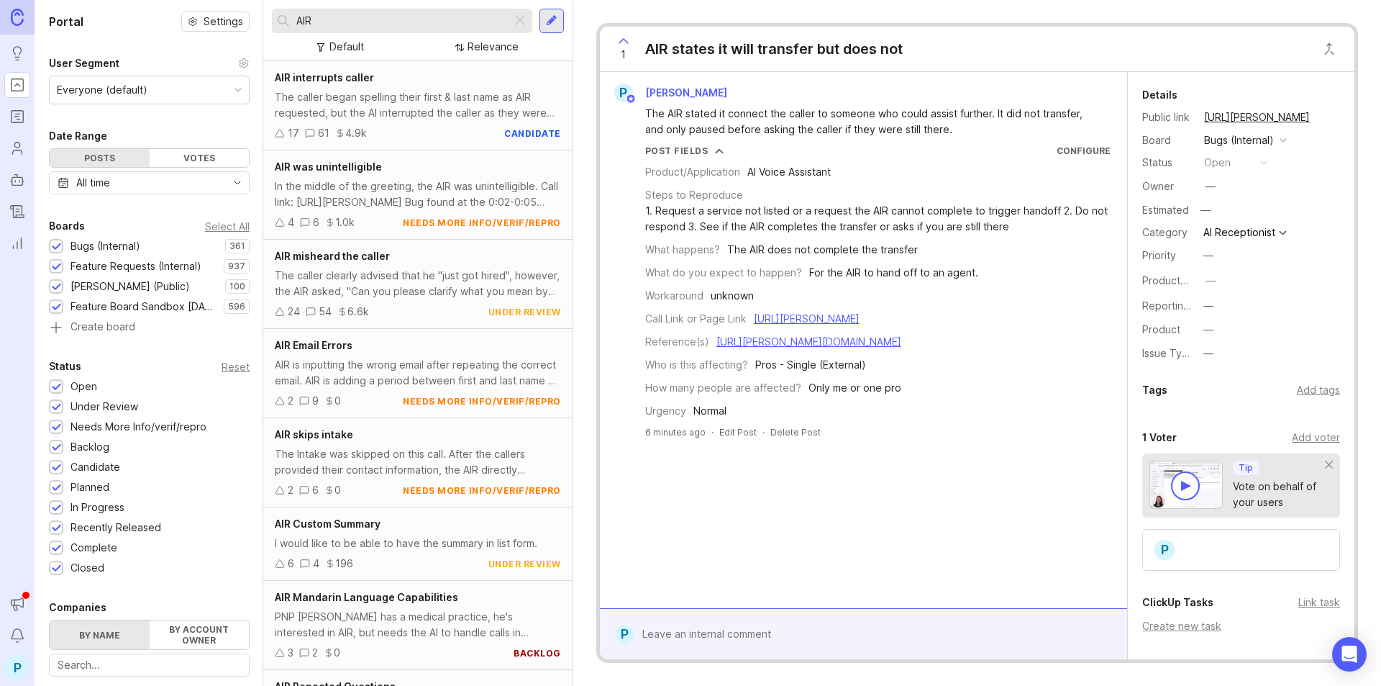
type input "AIR"
click at [430, 272] on div "The caller clearly advised that he "just got hired", however, the AIR asked, "C…" at bounding box center [418, 284] width 286 height 32
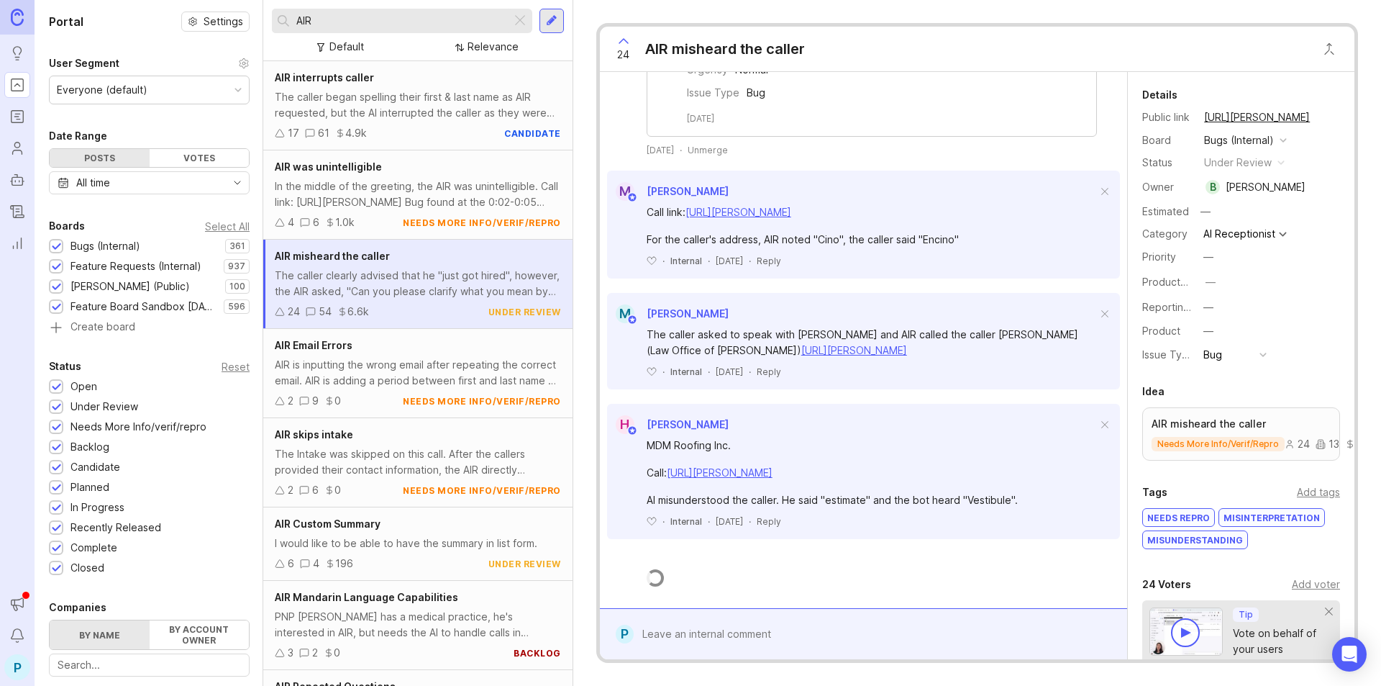
scroll to position [1528, 0]
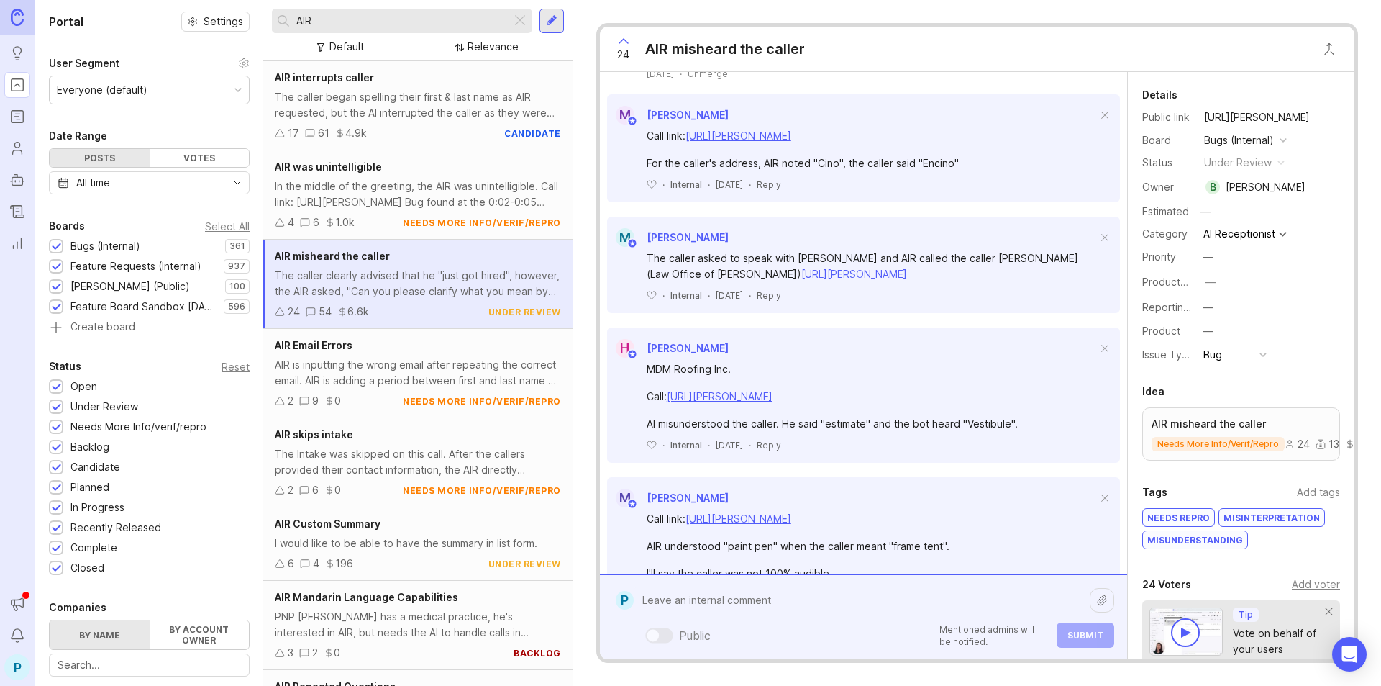
click at [777, 637] on div "Public Mentioned admins will be notified. Submit" at bounding box center [874, 616] width 481 height 61
paste textarea "https://agent.smith.ai/agent/call/CAd5764b4a738f97cf9ea7fc9dfa628824/"
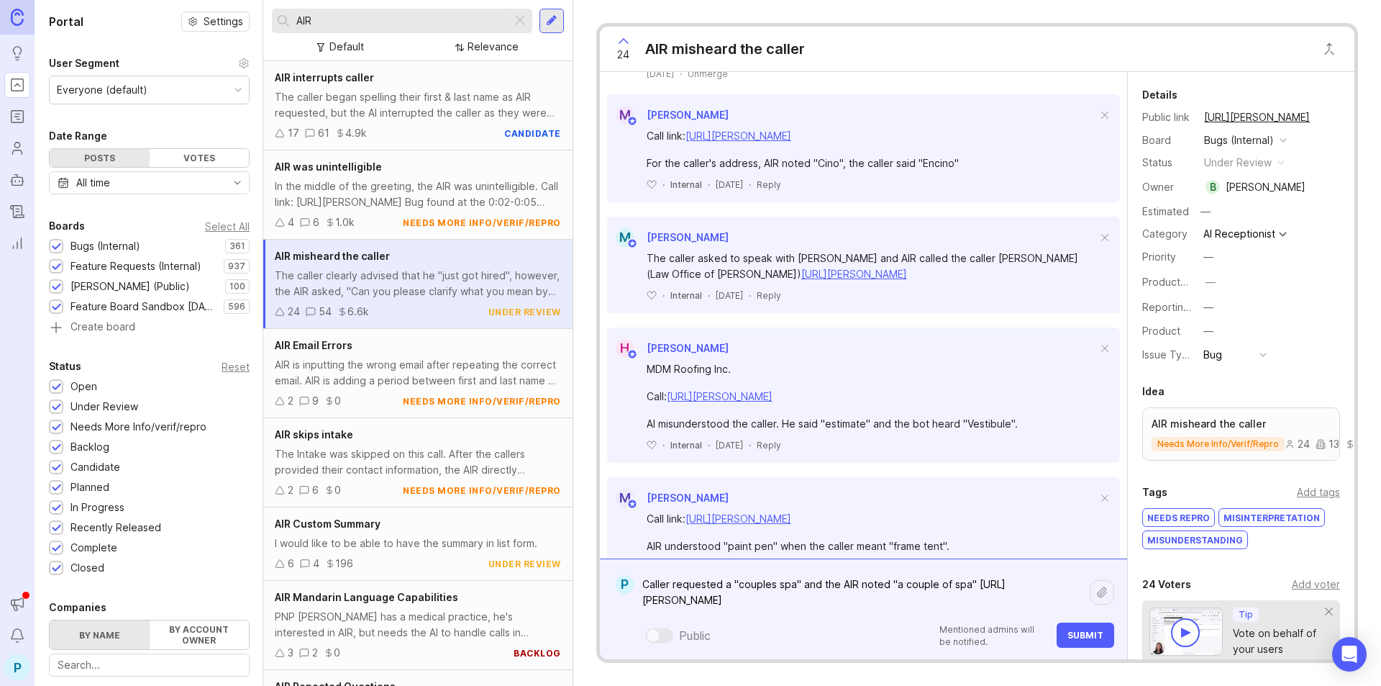
type textarea "Caller requested a "couples spa" and the AIR noted "a couple of spa" https://ag…"
click at [1080, 642] on button "Submit" at bounding box center [1086, 634] width 58 height 25
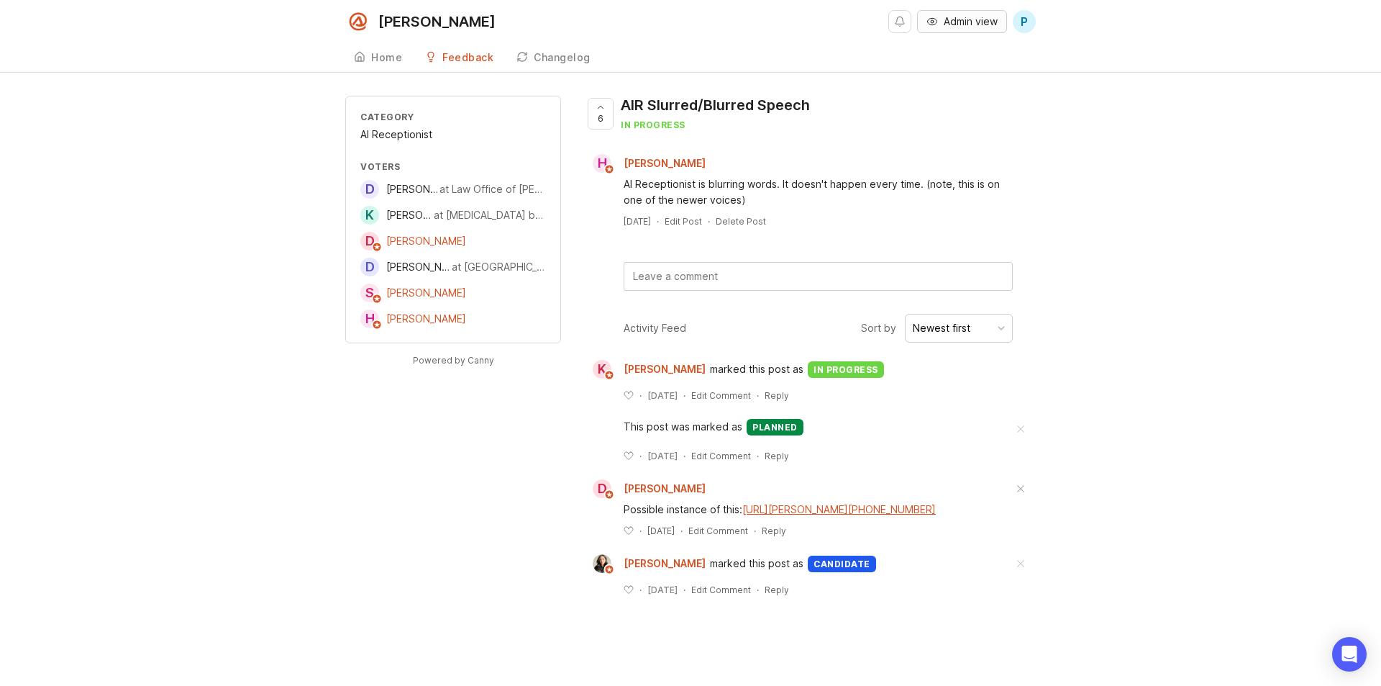
click at [963, 26] on span "Admin view" at bounding box center [971, 21] width 54 height 14
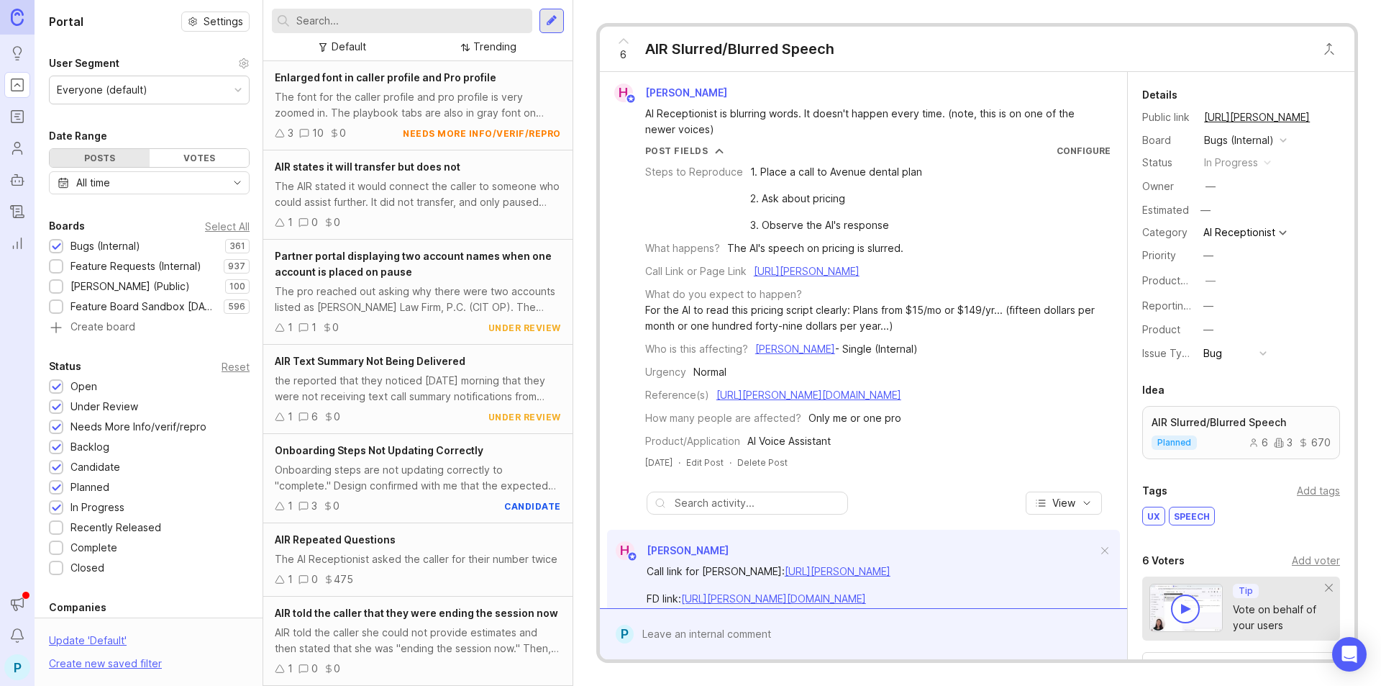
click at [394, 21] on input "text" at bounding box center [411, 21] width 230 height 16
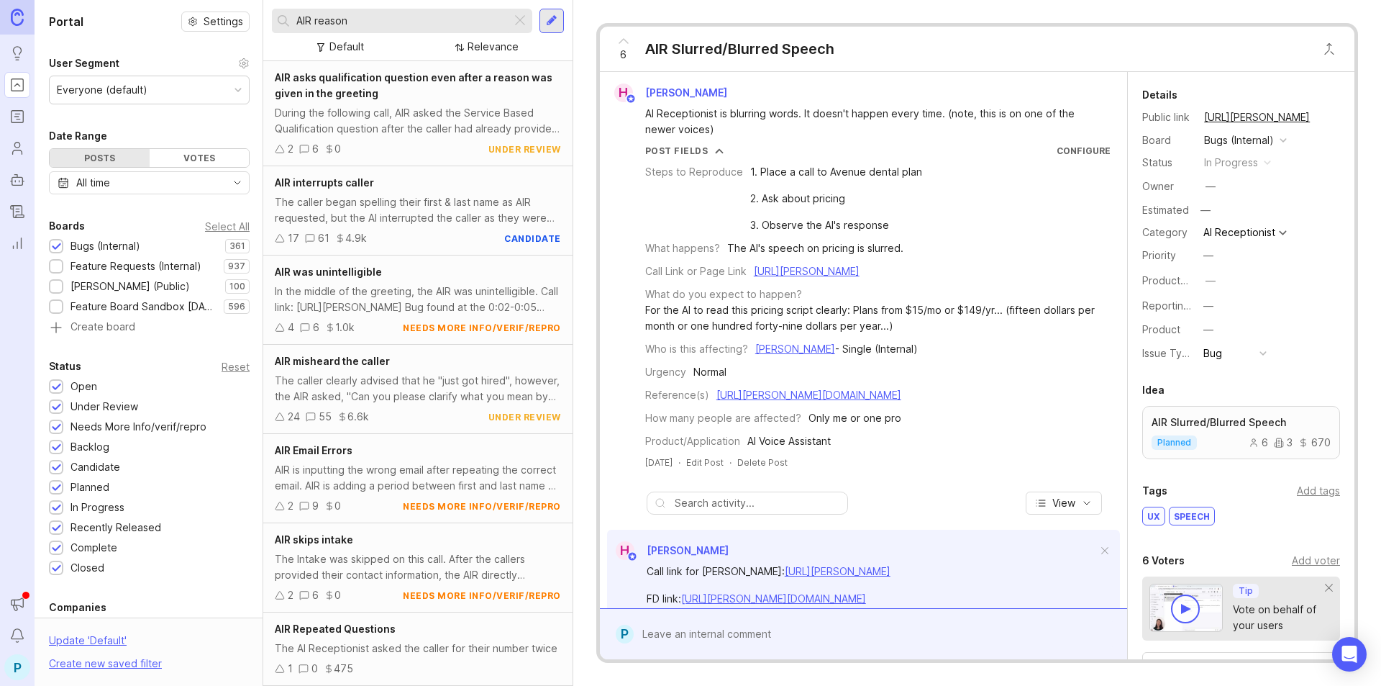
click at [434, 135] on div "During the following call, AIR asked the Service Based Qualification question a…" at bounding box center [418, 121] width 286 height 32
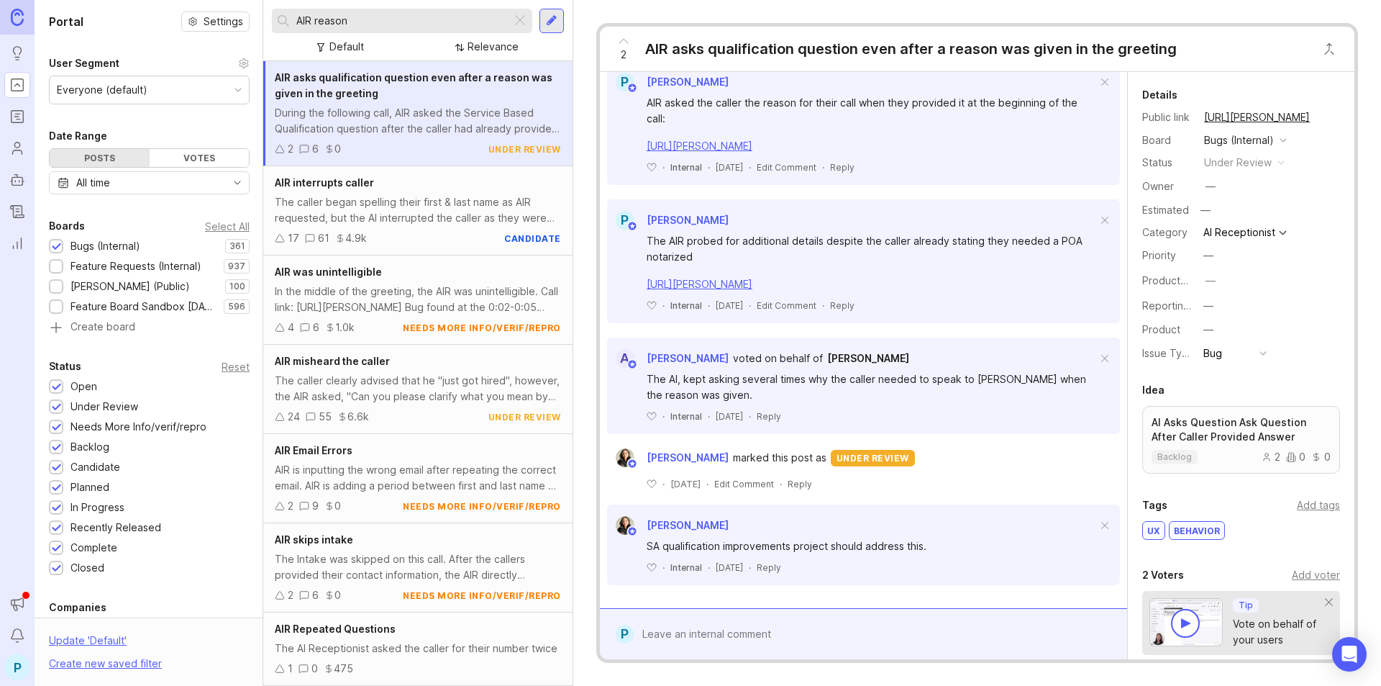
scroll to position [624, 0]
drag, startPoint x: 365, startPoint y: 19, endPoint x: 311, endPoint y: 22, distance: 54.0
click at [311, 22] on input "AIR reason" at bounding box center [400, 21] width 209 height 16
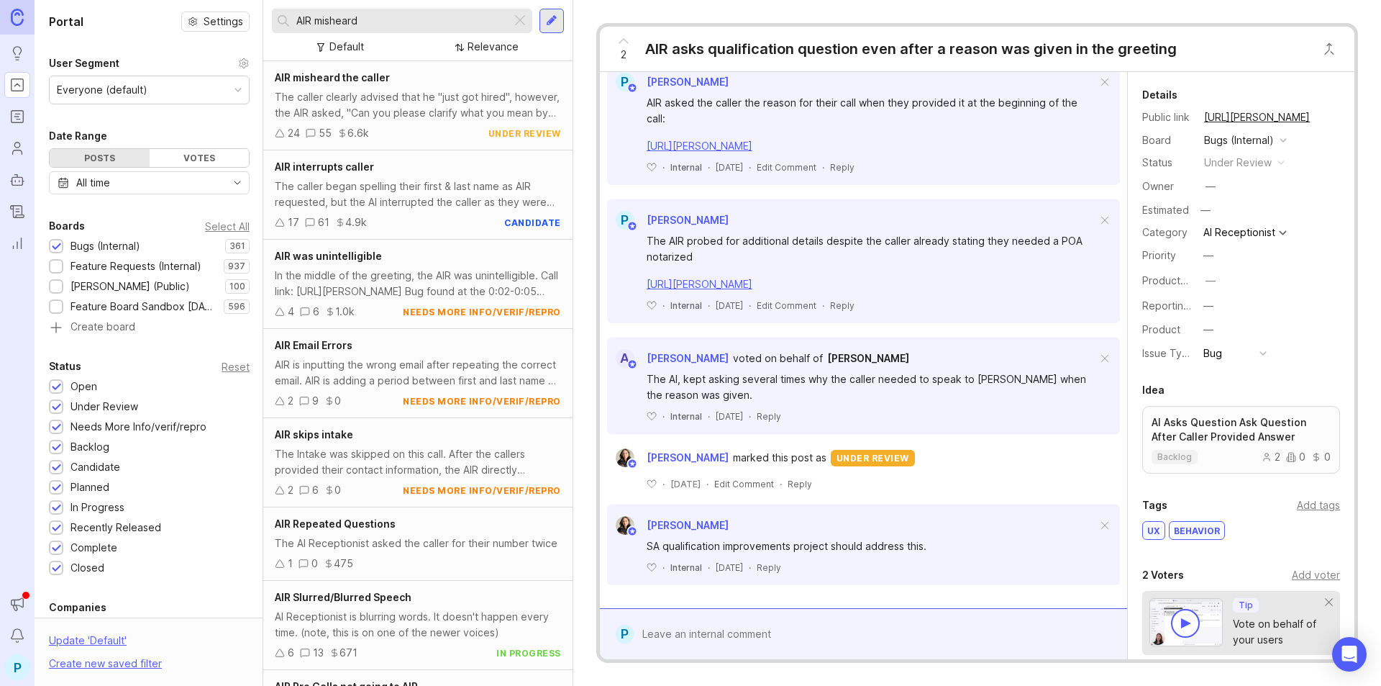
type input "AIR misheard"
click at [384, 118] on div "The caller clearly advised that he "just got hired", however, the AIR asked, "C…" at bounding box center [418, 105] width 286 height 32
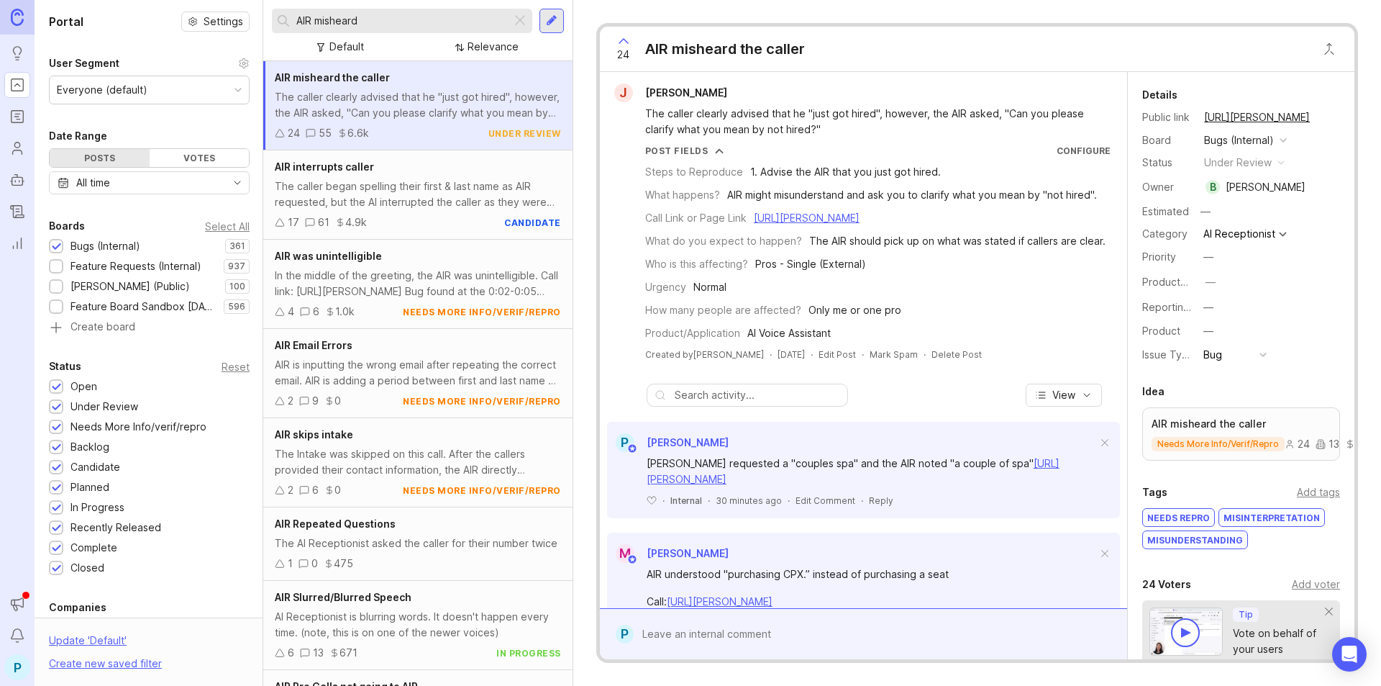
click at [768, 637] on div at bounding box center [874, 633] width 481 height 27
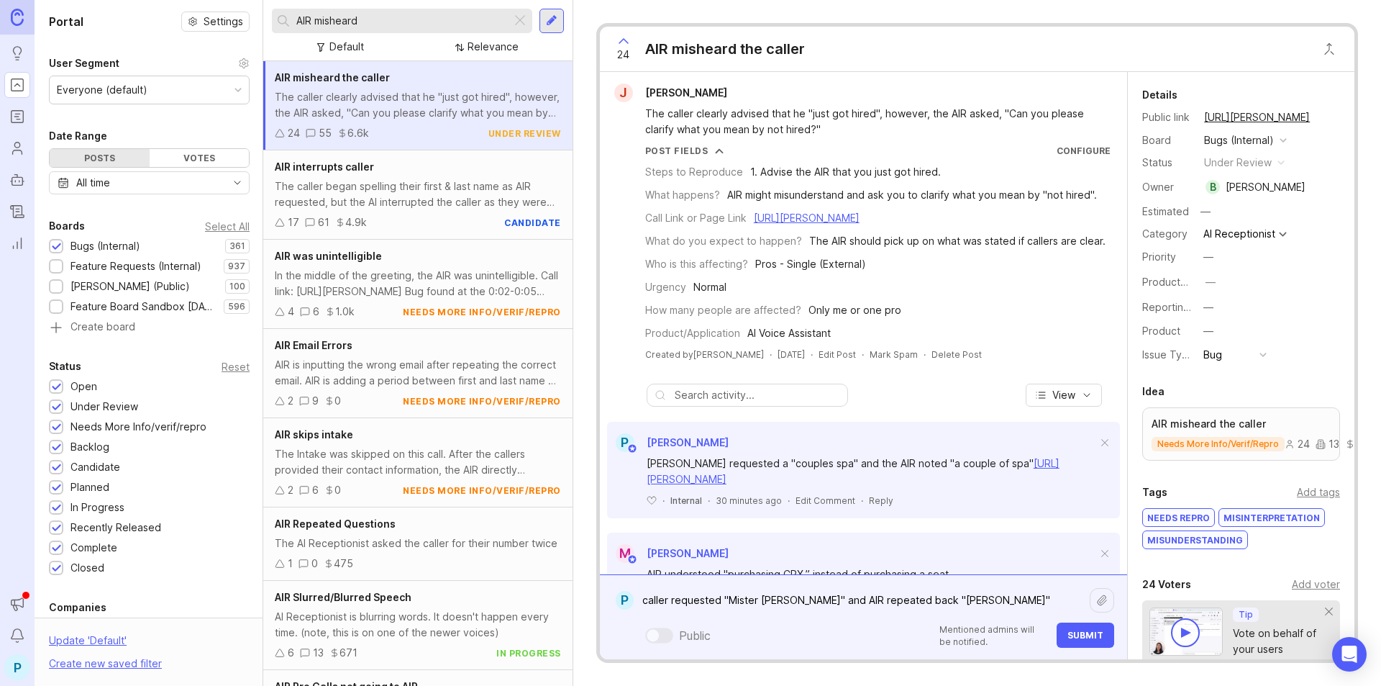
paste textarea "[URL][PERSON_NAME]"
type textarea "caller requested "Mister Colbert" and AIR repeated back "Miss Colbert" https://…"
drag, startPoint x: 1101, startPoint y: 640, endPoint x: 1081, endPoint y: 634, distance: 21.0
click at [1101, 639] on span "Submit" at bounding box center [1086, 635] width 36 height 11
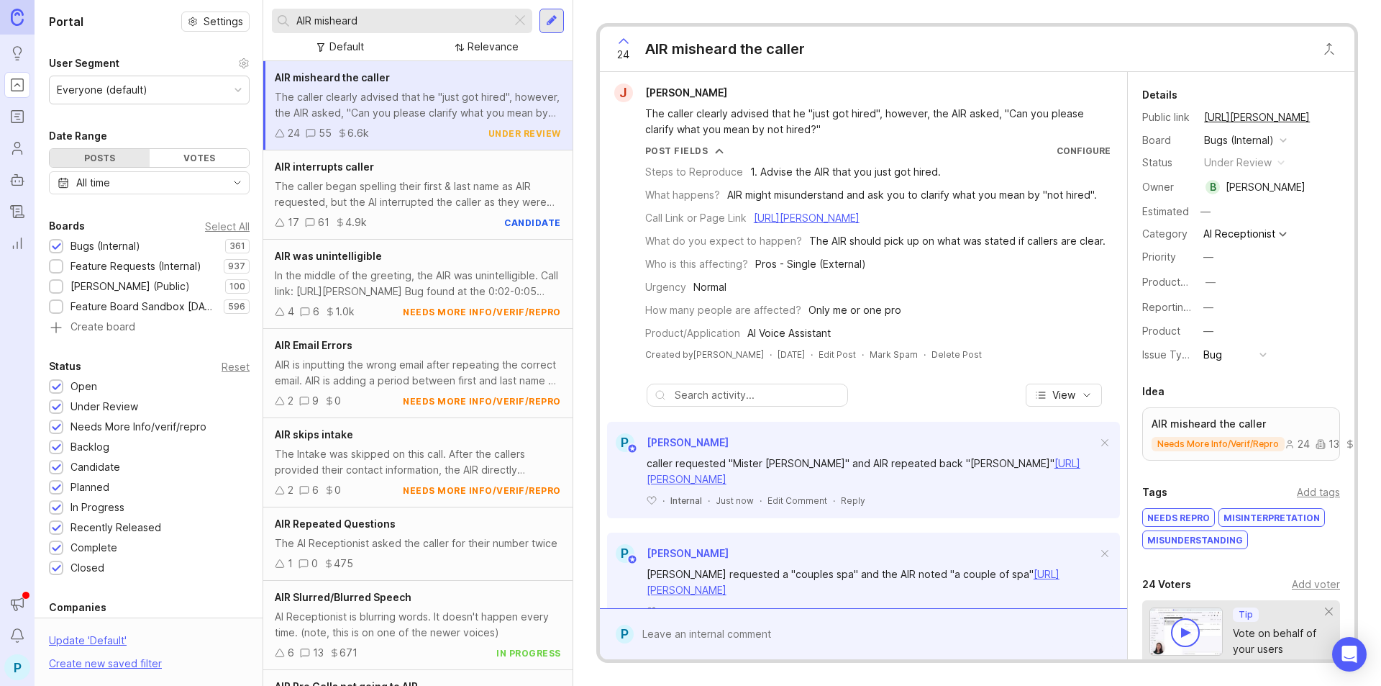
click at [378, 19] on input "AIR misheard" at bounding box center [400, 21] width 209 height 16
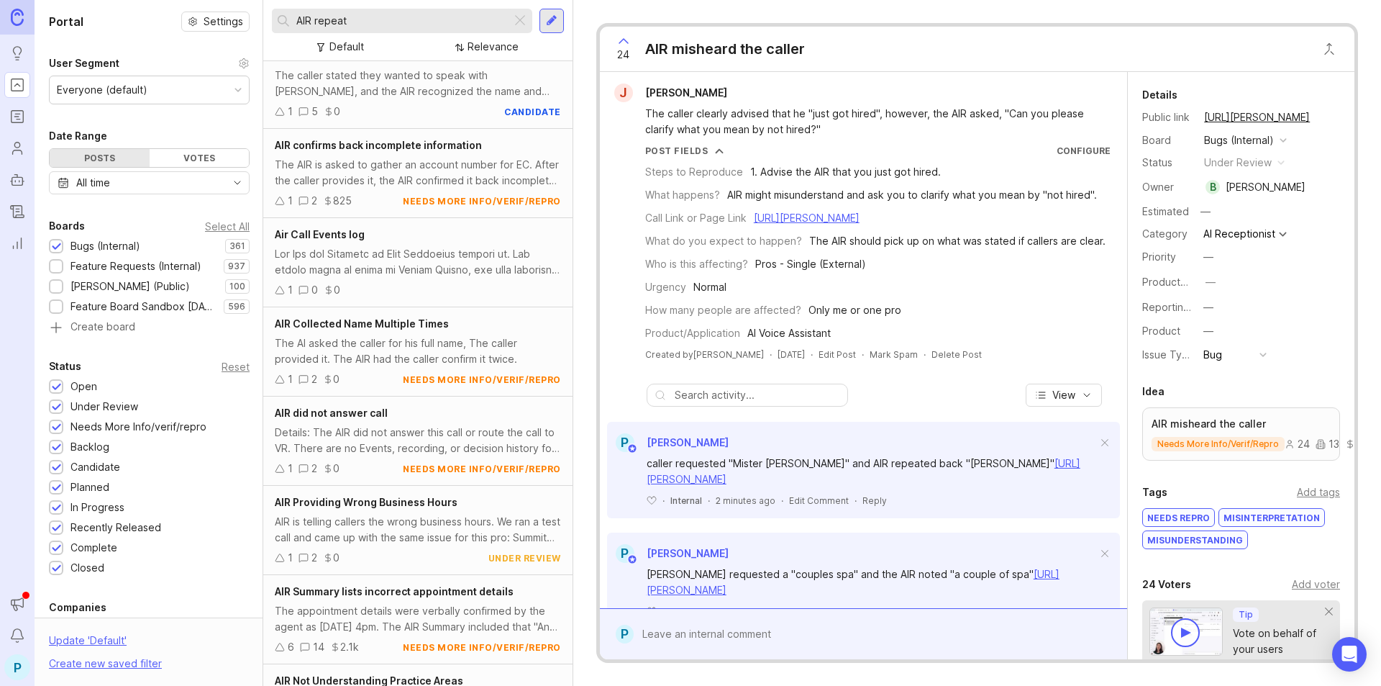
scroll to position [2368, 0]
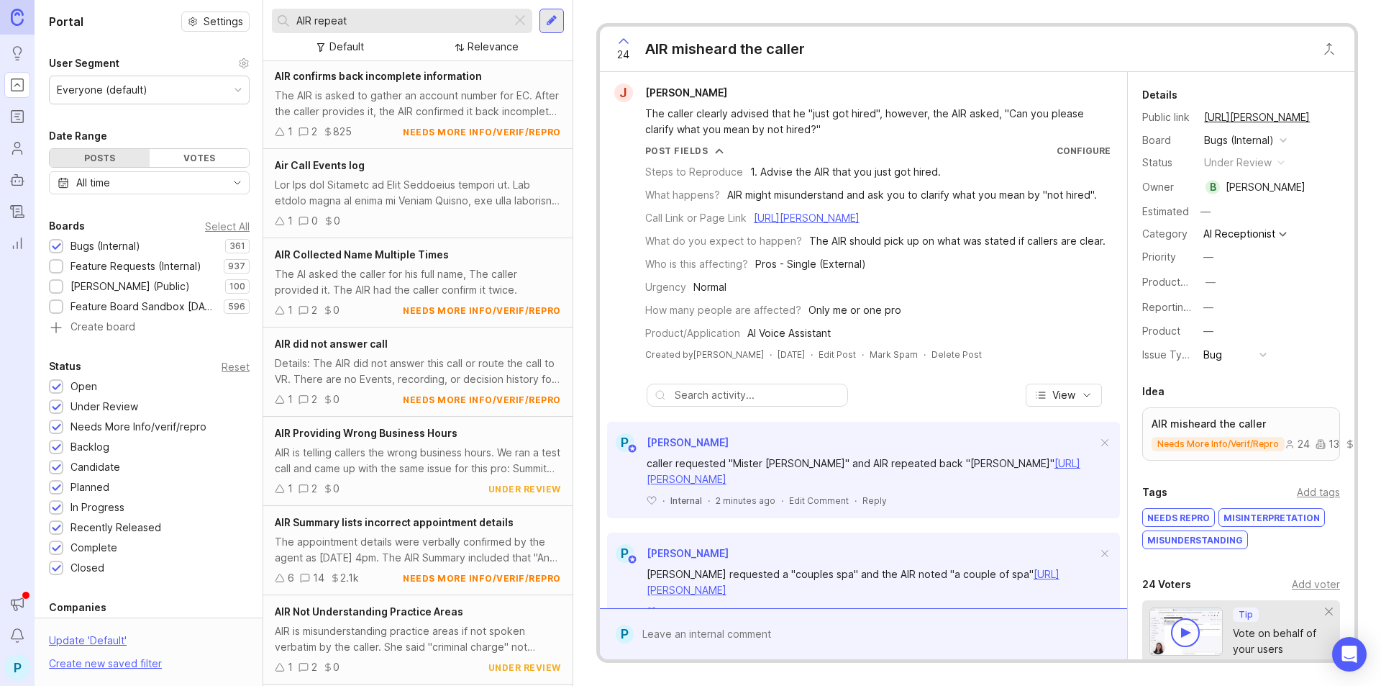
click at [362, 292] on div "The AI asked the caller for his full name, The caller provided it. The AIR had …" at bounding box center [418, 282] width 286 height 32
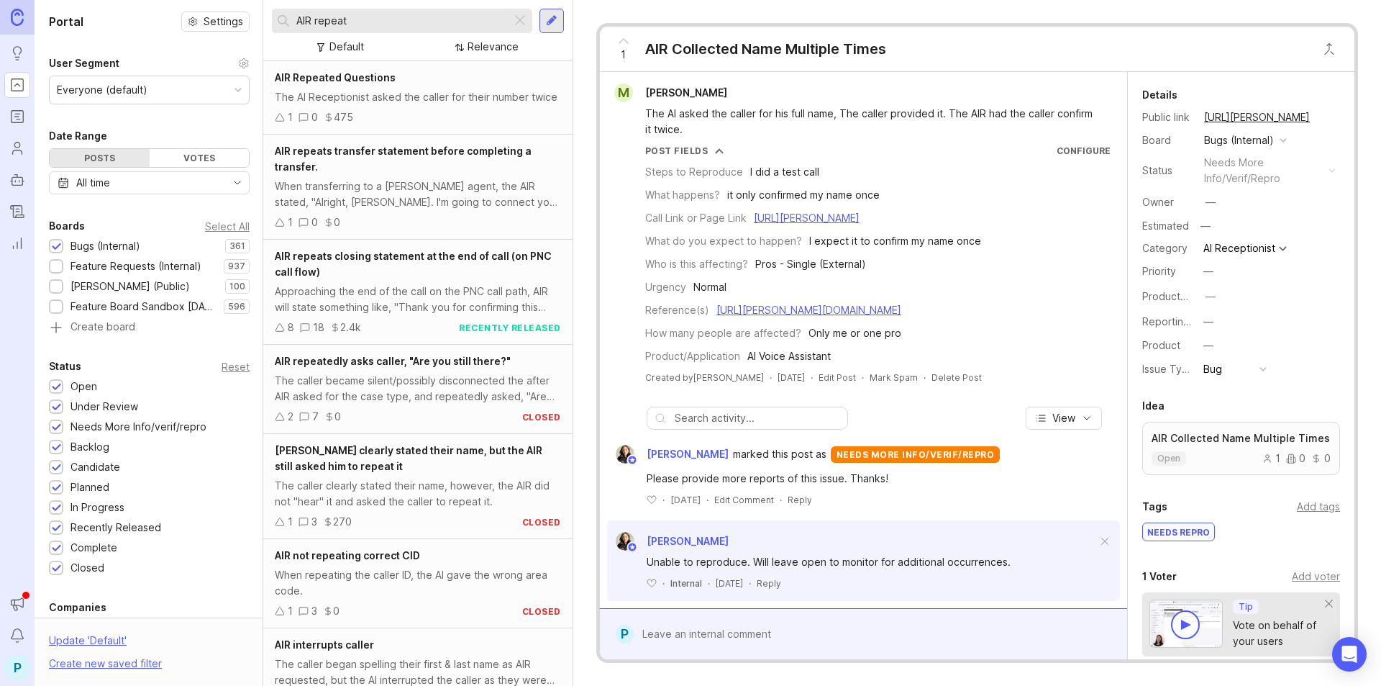
click at [370, 125] on div "1 0 475" at bounding box center [418, 117] width 286 height 16
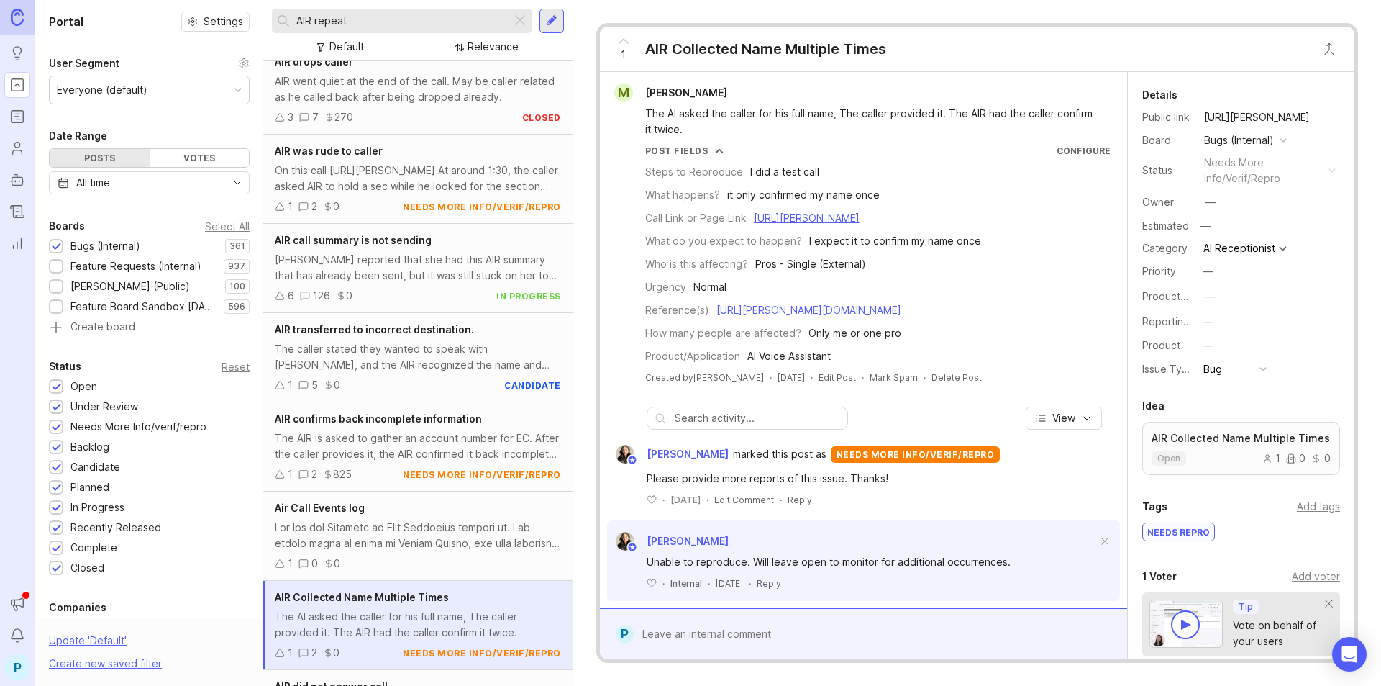
scroll to position [761, 0]
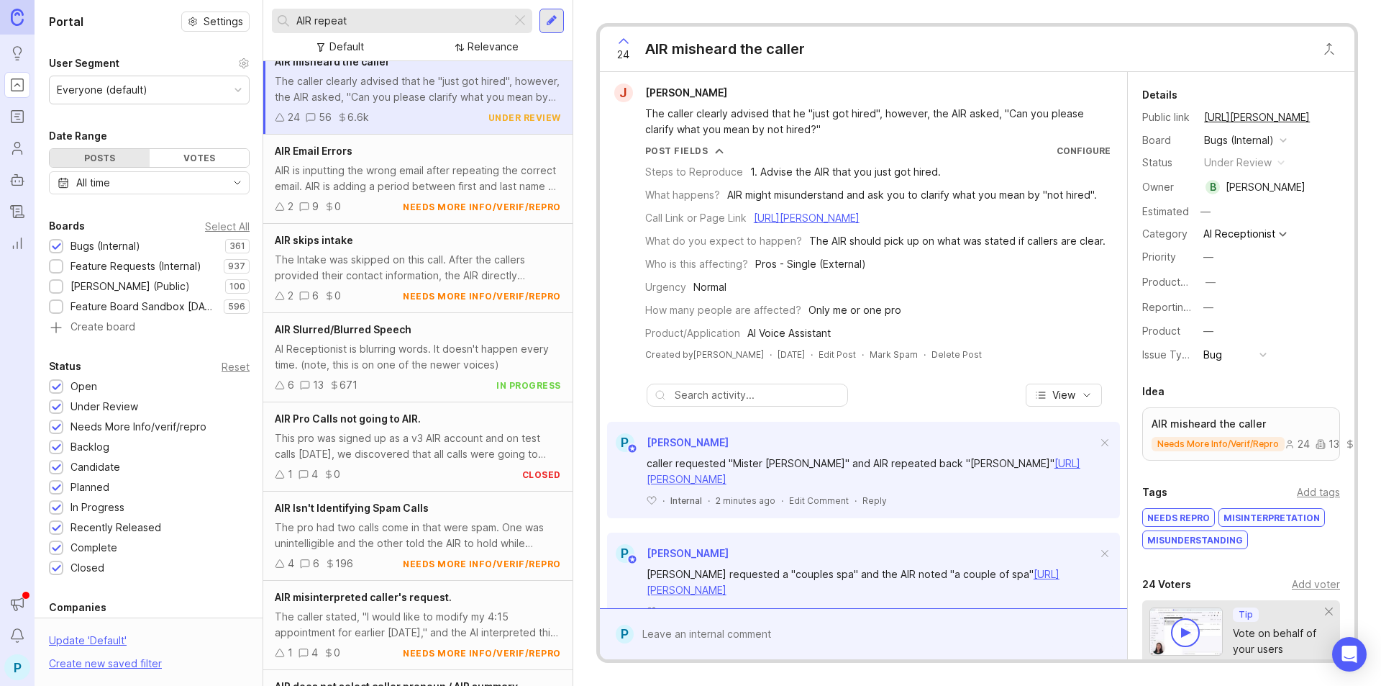
click at [386, 335] on span "AIR Slurred/Blurred Speech" at bounding box center [343, 329] width 137 height 12
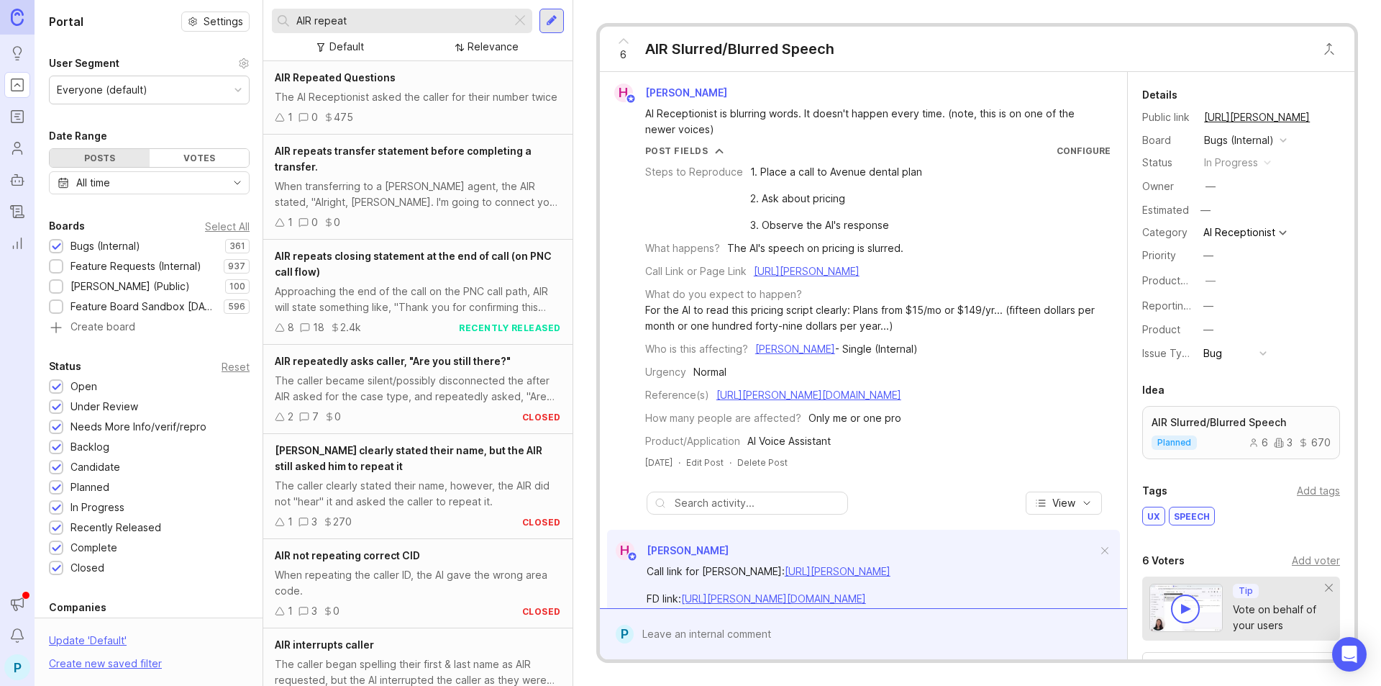
drag, startPoint x: 367, startPoint y: 23, endPoint x: 314, endPoint y: 22, distance: 52.5
click at [314, 22] on input "AIR repeat" at bounding box center [400, 21] width 209 height 16
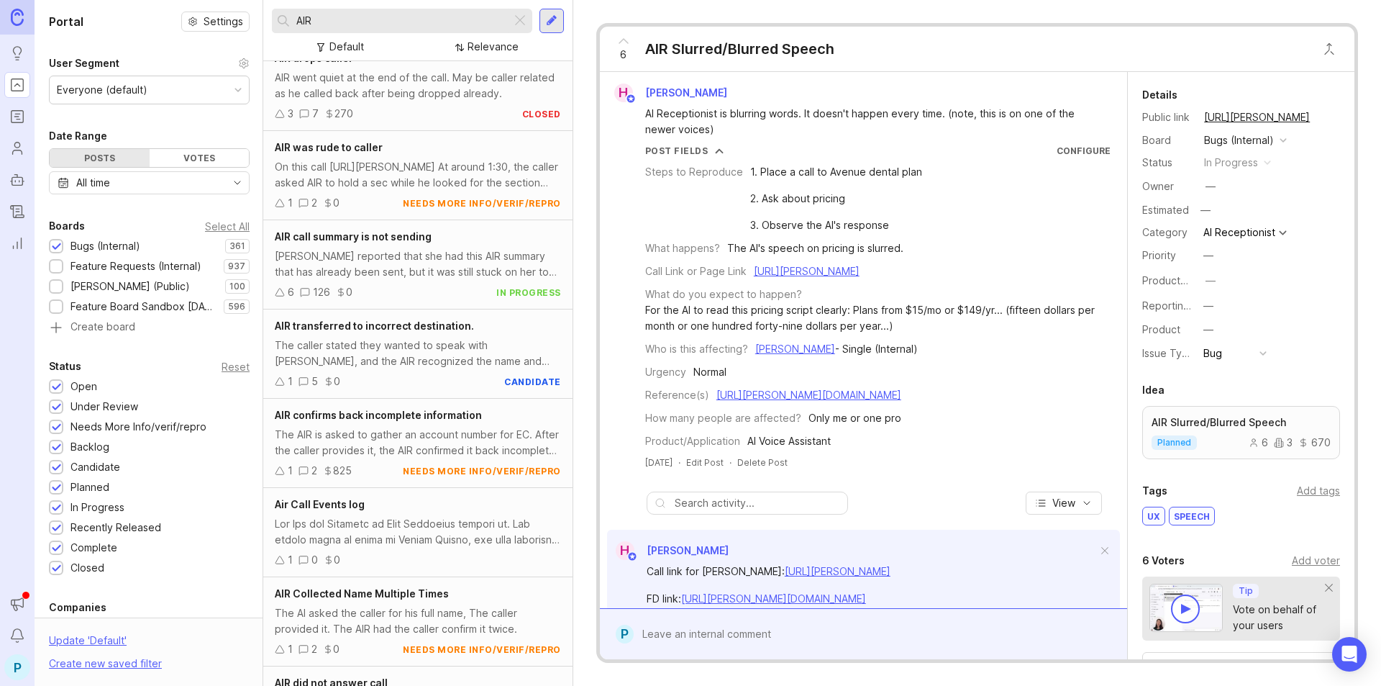
scroll to position [1501, 0]
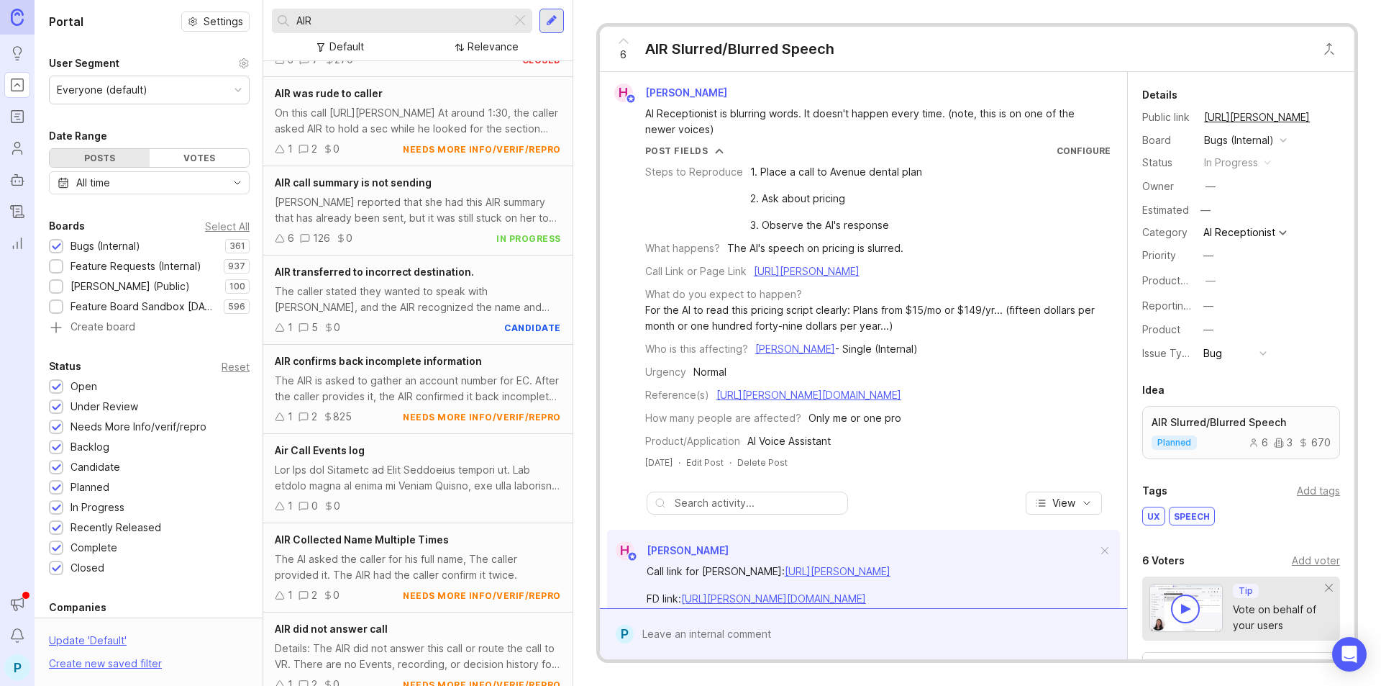
type input "AIR"
click at [60, 270] on div at bounding box center [56, 267] width 9 height 11
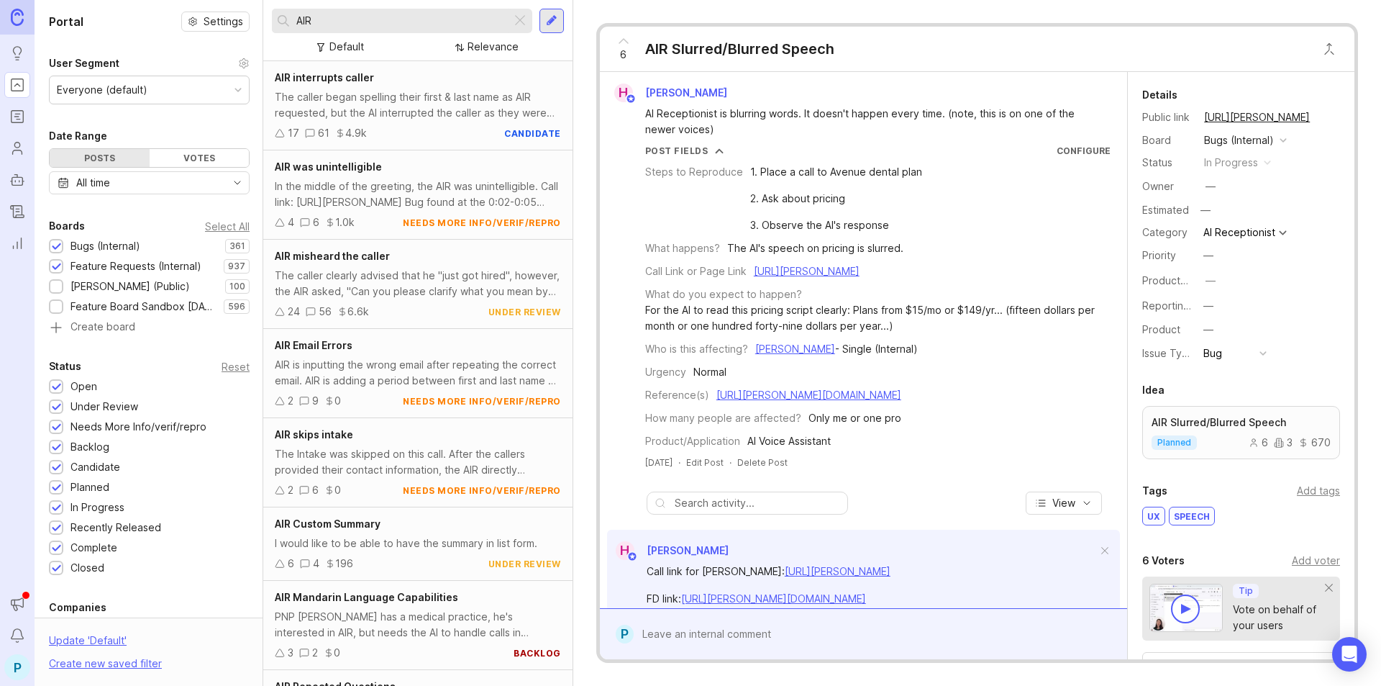
scroll to position [236, 0]
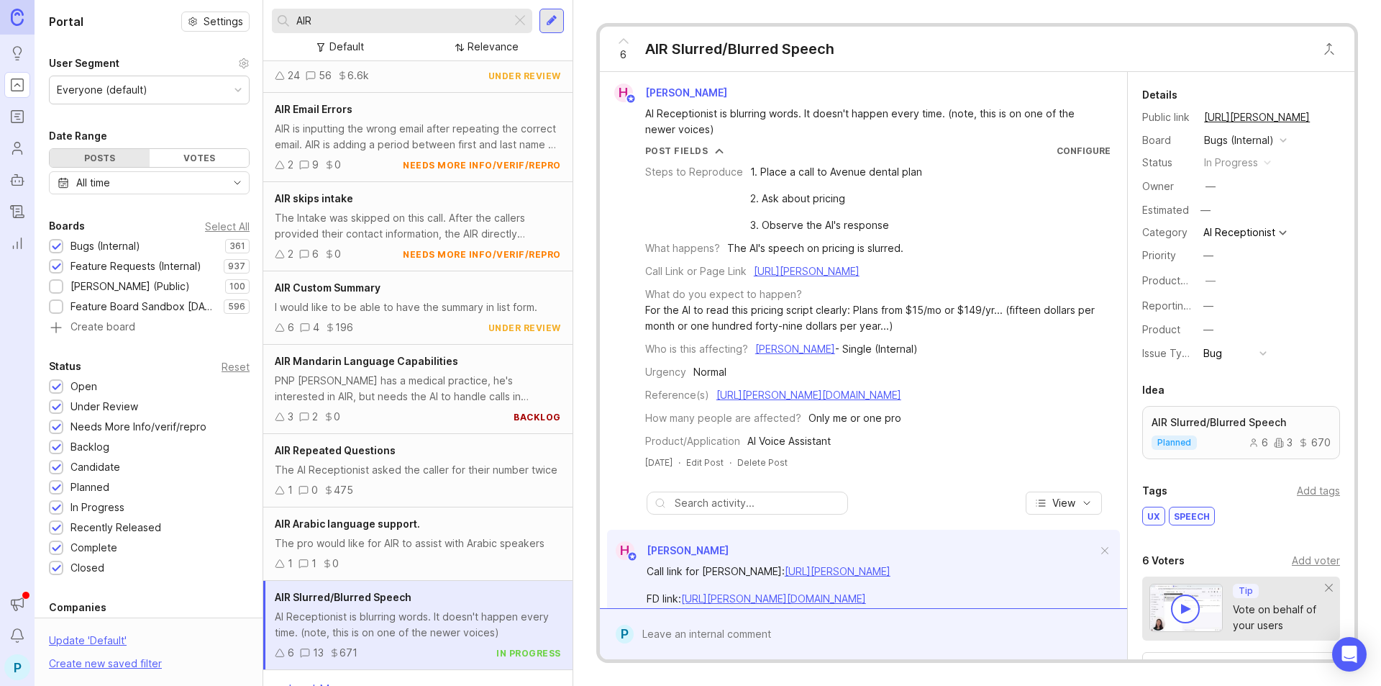
click at [56, 288] on div at bounding box center [56, 287] width 9 height 11
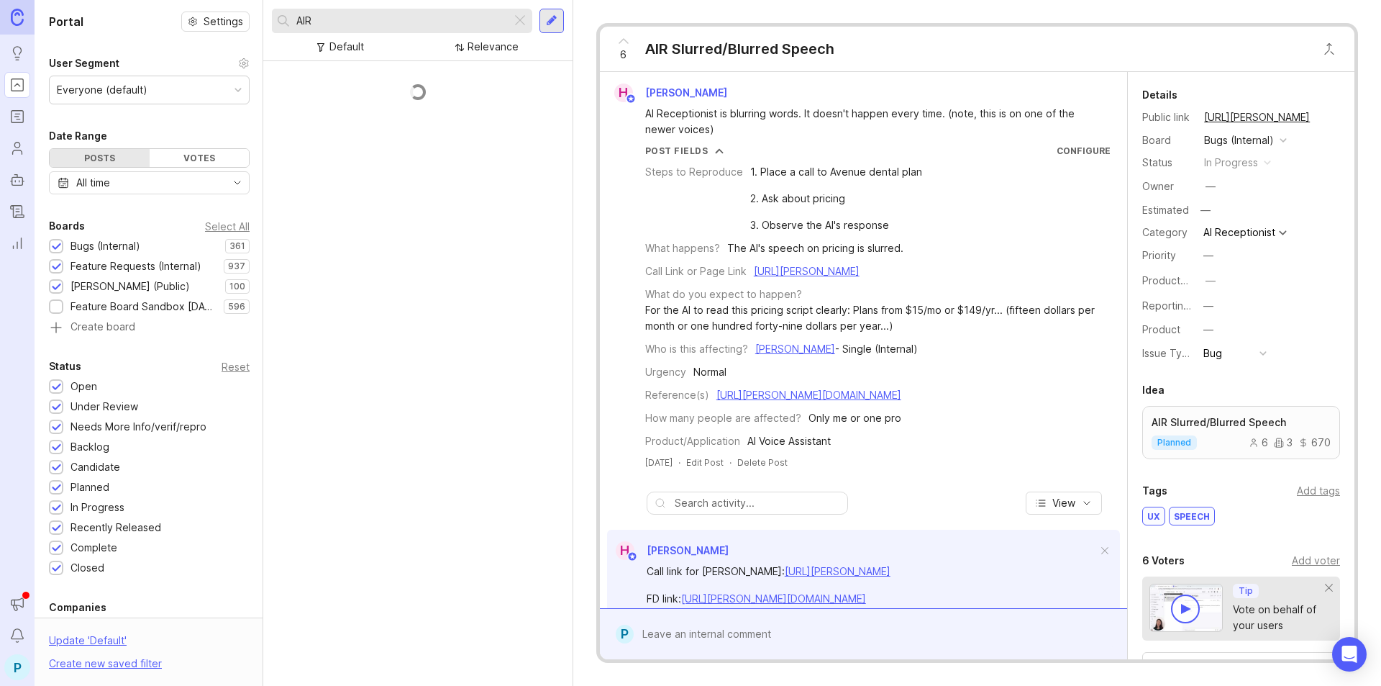
scroll to position [236, 0]
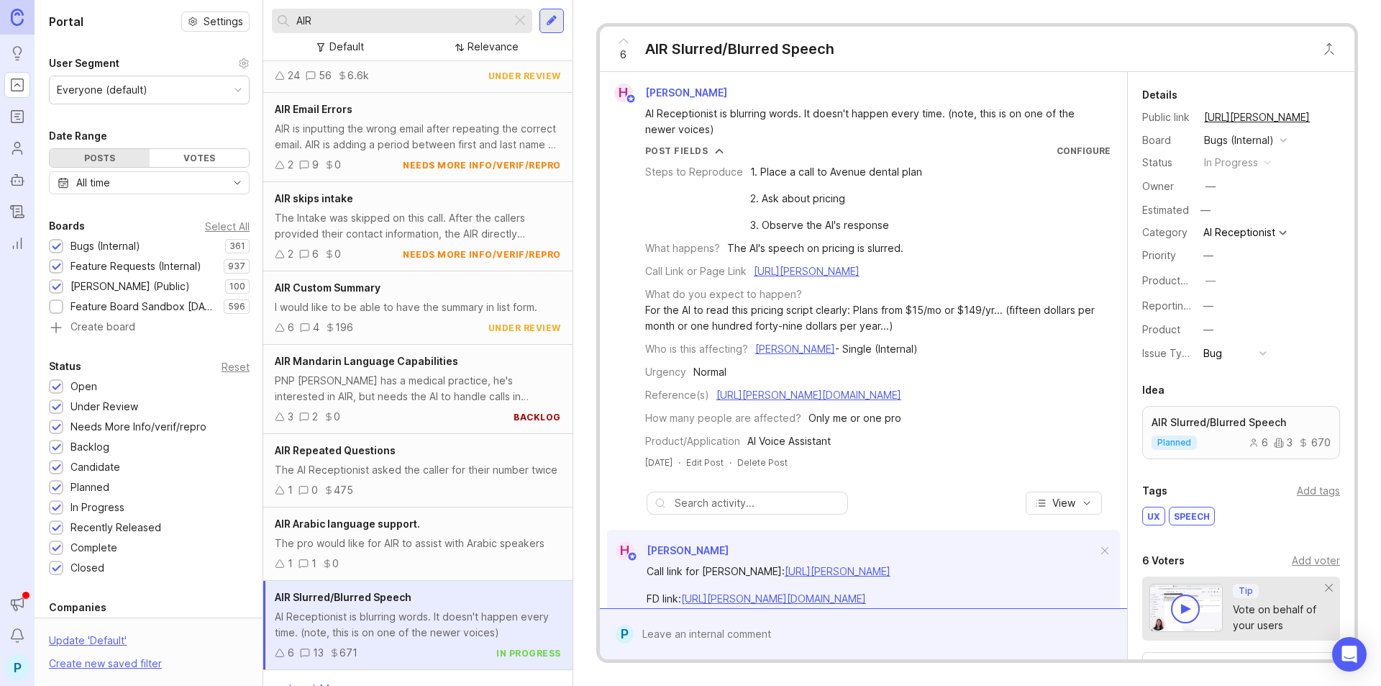
click at [54, 303] on div at bounding box center [56, 307] width 9 height 11
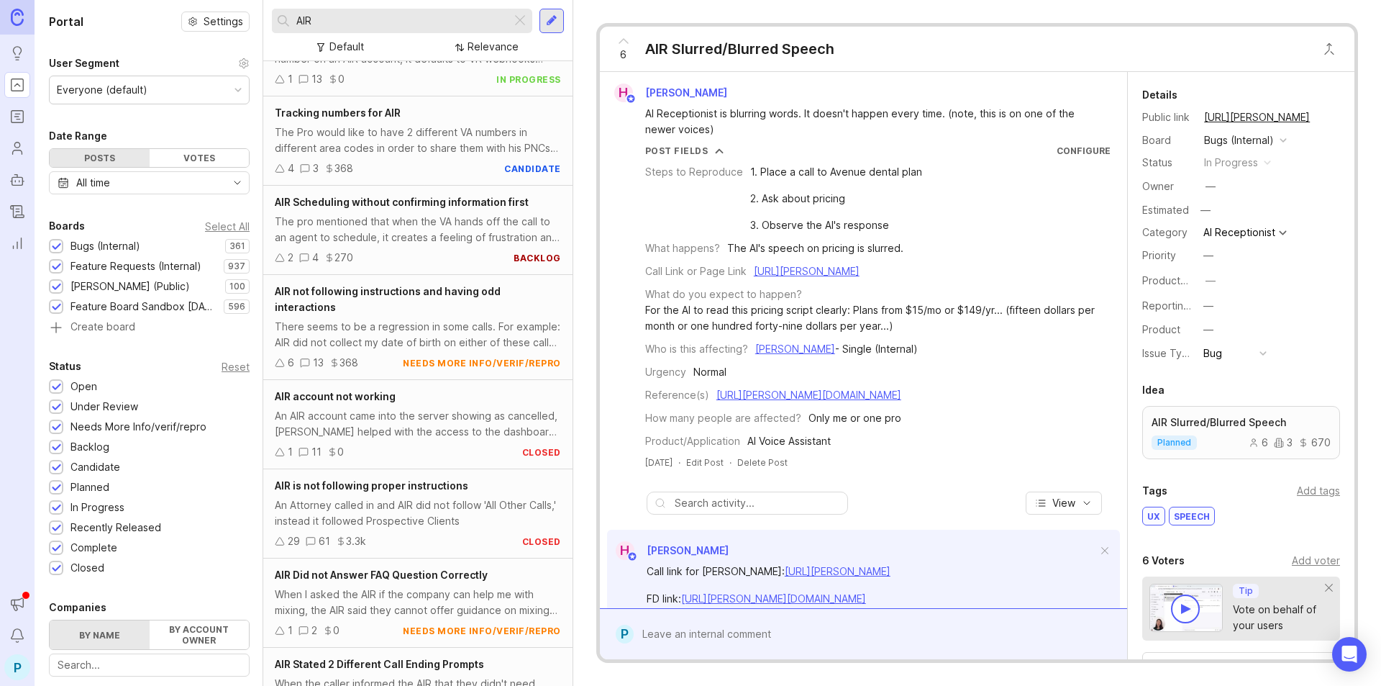
scroll to position [5090, 0]
click at [358, 304] on div "AIR not following instructions and having odd interactions" at bounding box center [418, 297] width 286 height 32
